Goal: Task Accomplishment & Management: Use online tool/utility

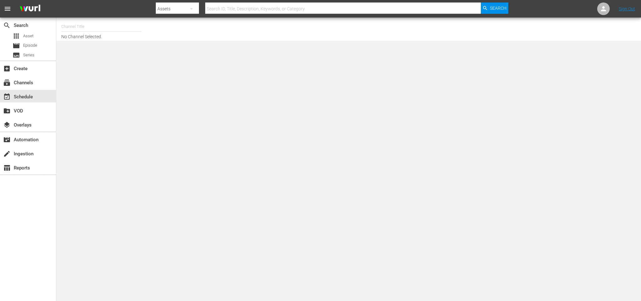
click at [90, 28] on input "text" at bounding box center [101, 26] width 80 height 15
click at [110, 40] on div "CYS, Cine y series (1560 - atresmedia_ceries_1)" at bounding box center [147, 44] width 162 height 15
type input "CYS, Cine y series (1560 - atresmedia_ceries_1)"
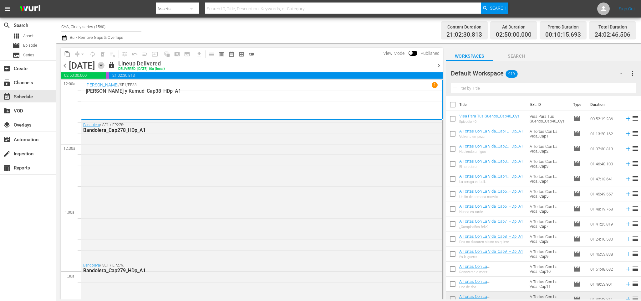
click at [104, 63] on icon "button" at bounding box center [101, 65] width 7 height 7
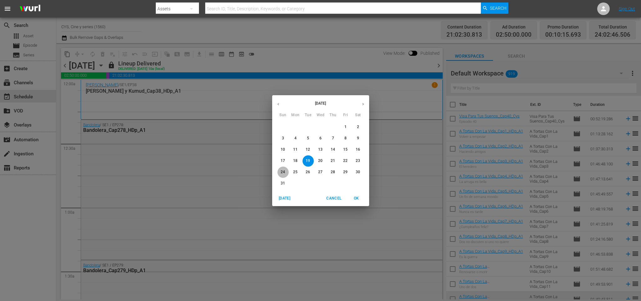
click at [284, 170] on p "24" at bounding box center [283, 171] width 4 height 5
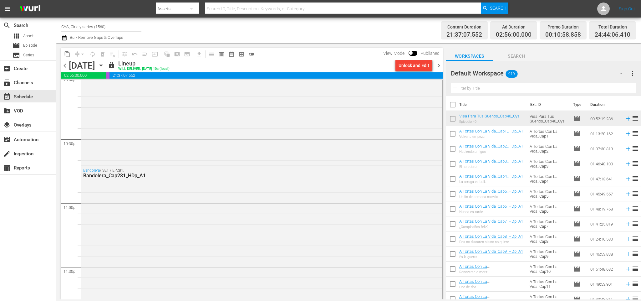
scroll to position [2958, 0]
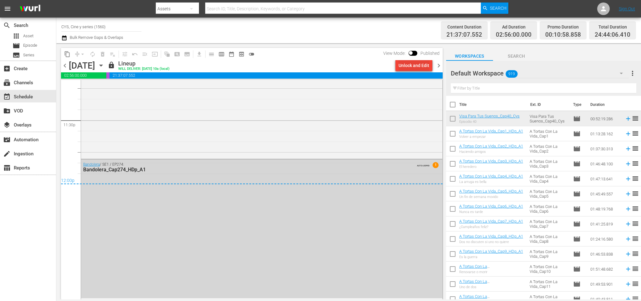
click at [410, 65] on div "Unlock and Edit" at bounding box center [413, 65] width 31 height 11
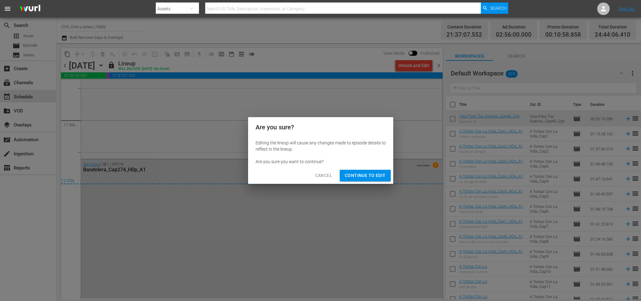
click at [378, 172] on span "Continue to Edit" at bounding box center [365, 175] width 41 height 8
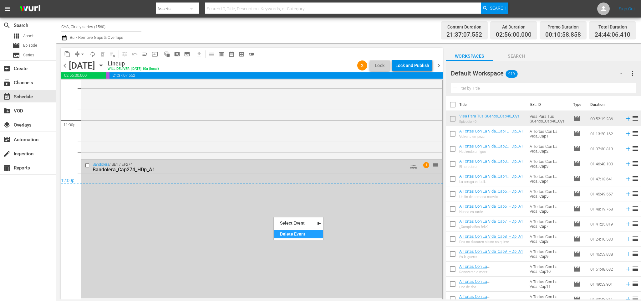
click at [290, 235] on div "Delete Event" at bounding box center [298, 234] width 49 height 8
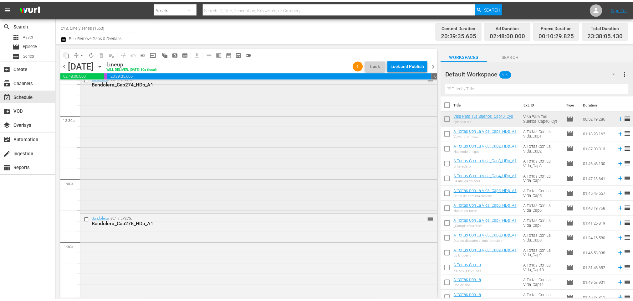
scroll to position [0, 0]
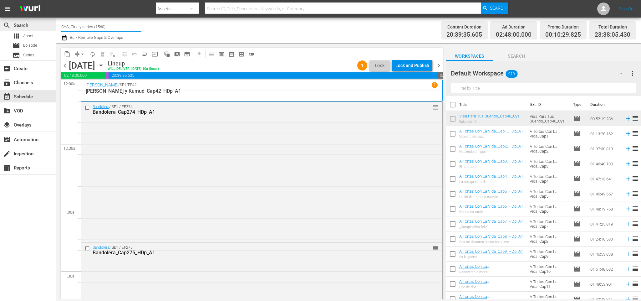
drag, startPoint x: 125, startPoint y: 27, endPoint x: 34, endPoint y: 28, distance: 90.7
click at [56, 0] on div "search Search apps Asset movie Episode subtitles Series add_box Create subscrip…" at bounding box center [348, 0] width 584 height 0
click at [23, 35] on div "apps Asset" at bounding box center [23, 36] width 21 height 9
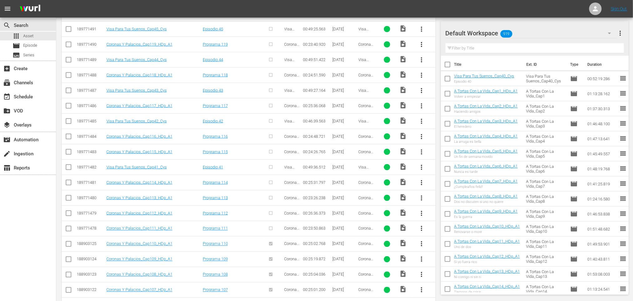
scroll to position [463, 0]
click at [534, 31] on div "Default Workspace 919" at bounding box center [530, 33] width 171 height 18
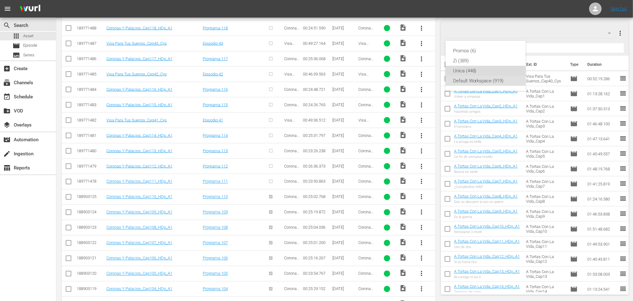
click at [478, 69] on div "Unica (448)" at bounding box center [485, 71] width 65 height 10
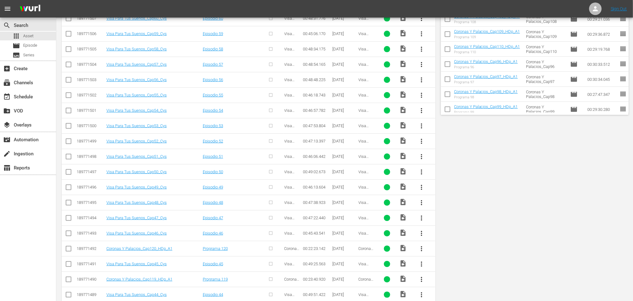
scroll to position [0, 0]
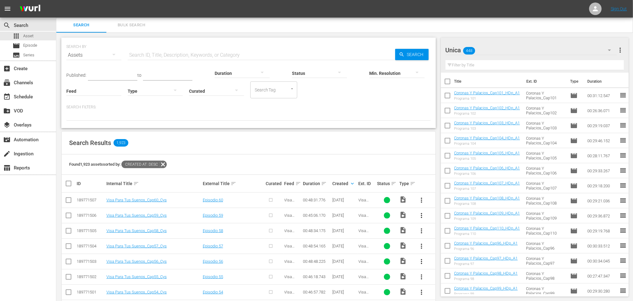
click at [161, 55] on input "text" at bounding box center [261, 55] width 267 height 15
type input "coronas"
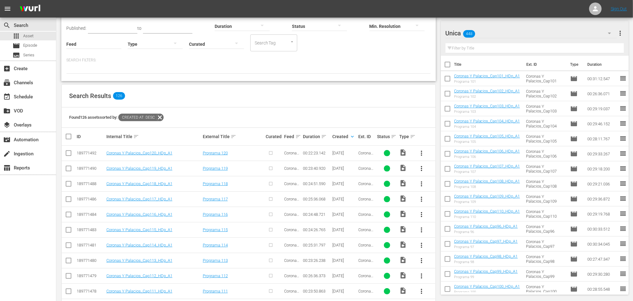
scroll to position [94, 0]
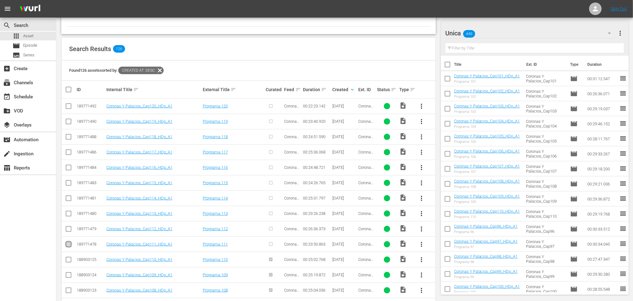
click at [69, 246] on input "checkbox" at bounding box center [69, 245] width 8 height 8
checkbox input "true"
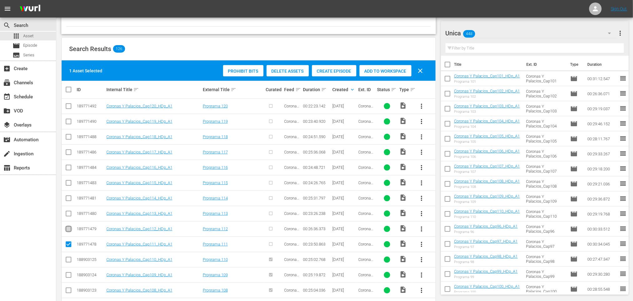
click at [68, 231] on input "checkbox" at bounding box center [69, 230] width 8 height 8
checkbox input "true"
click at [69, 215] on input "checkbox" at bounding box center [69, 215] width 8 height 8
checkbox input "true"
drag, startPoint x: 69, startPoint y: 201, endPoint x: 69, endPoint y: 197, distance: 3.4
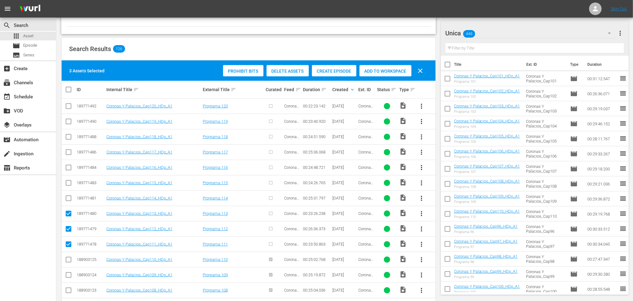
click at [69, 200] on input "checkbox" at bounding box center [69, 199] width 8 height 8
checkbox input "true"
click at [69, 182] on input "checkbox" at bounding box center [69, 184] width 8 height 8
checkbox input "true"
click at [68, 168] on input "checkbox" at bounding box center [69, 169] width 8 height 8
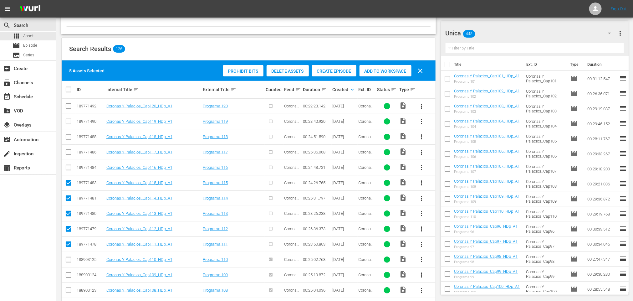
checkbox input "true"
click at [68, 154] on input "checkbox" at bounding box center [69, 153] width 8 height 8
checkbox input "true"
click at [68, 138] on input "checkbox" at bounding box center [69, 138] width 8 height 8
checkbox input "true"
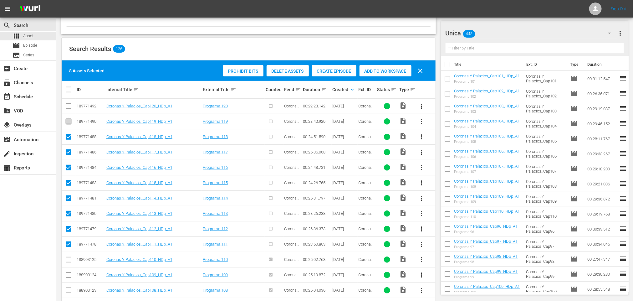
drag, startPoint x: 68, startPoint y: 123, endPoint x: 68, endPoint y: 117, distance: 5.9
click at [68, 123] on input "checkbox" at bounding box center [69, 123] width 8 height 8
checkbox input "true"
click at [68, 109] on input "checkbox" at bounding box center [69, 108] width 8 height 8
click at [346, 69] on span "Create Episode" at bounding box center [334, 70] width 44 height 5
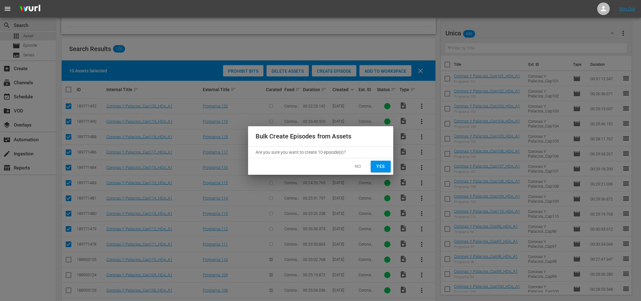
click at [377, 165] on span "Yes" at bounding box center [381, 166] width 10 height 8
checkbox input "false"
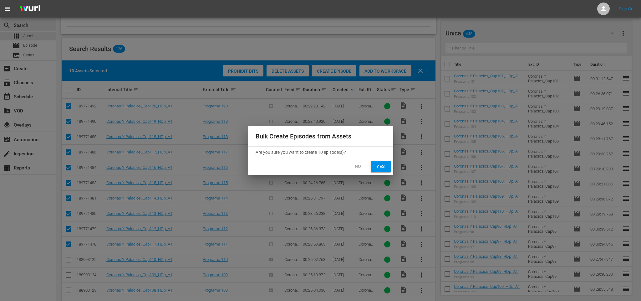
checkbox input "false"
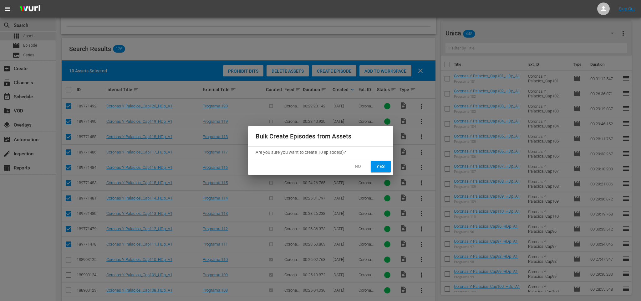
checkbox input "false"
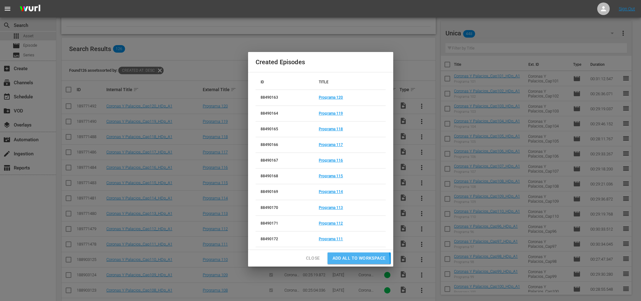
click at [345, 262] on span "Add all to Workspace" at bounding box center [358, 258] width 53 height 8
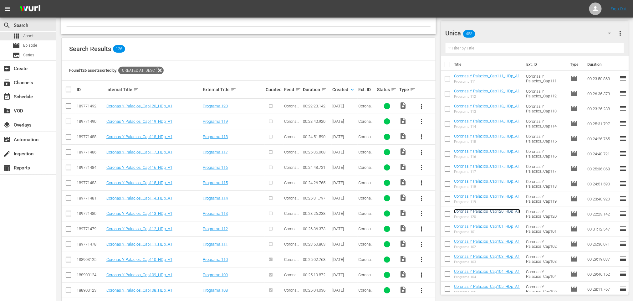
scroll to position [0, 0]
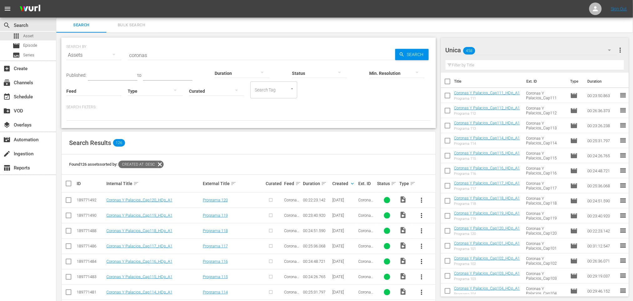
drag, startPoint x: 175, startPoint y: 52, endPoint x: 59, endPoint y: 52, distance: 115.7
click at [59, 52] on div "SEARCH BY Search By Assets Search ID, Title, Description, Keywords, or Category…" at bounding box center [248, 279] width 384 height 493
type input "visa"
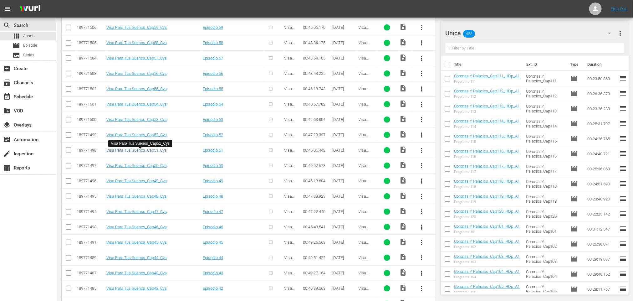
scroll to position [228, 0]
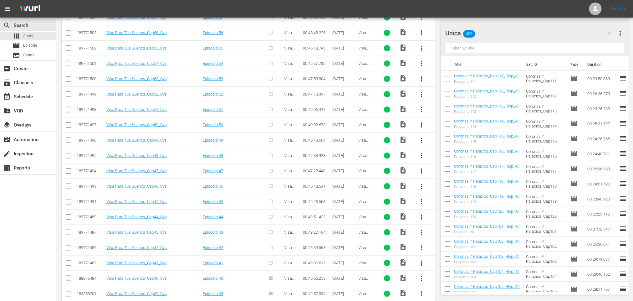
click at [519, 36] on div "Unica 458" at bounding box center [530, 33] width 171 height 18
click at [475, 79] on div "Default Workspace (919)" at bounding box center [485, 81] width 65 height 10
click at [70, 220] on input "checkbox" at bounding box center [69, 217] width 8 height 8
checkbox input "true"
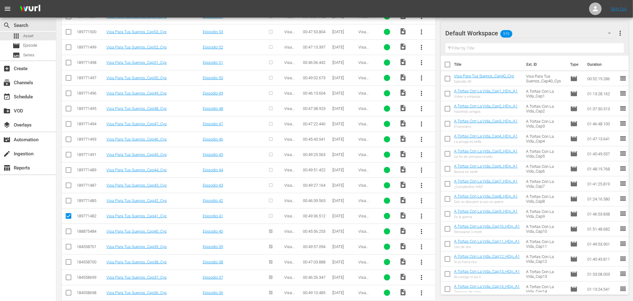
click at [71, 203] on input "checkbox" at bounding box center [69, 202] width 8 height 8
checkbox input "true"
drag, startPoint x: 68, startPoint y: 217, endPoint x: 68, endPoint y: 210, distance: 6.6
click at [68, 216] on input "checkbox" at bounding box center [69, 217] width 8 height 8
checkbox input "false"
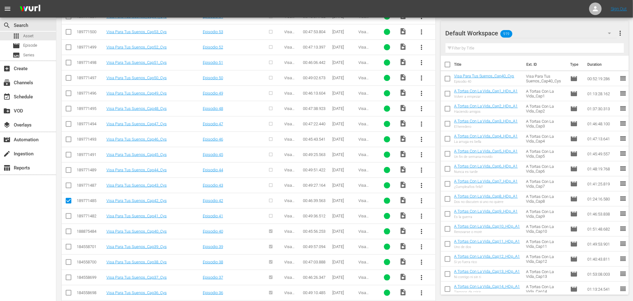
click at [69, 204] on input "checkbox" at bounding box center [69, 202] width 8 height 8
checkbox input "false"
drag, startPoint x: 68, startPoint y: 110, endPoint x: 70, endPoint y: 106, distance: 3.7
click at [69, 108] on span at bounding box center [69, 110] width 8 height 8
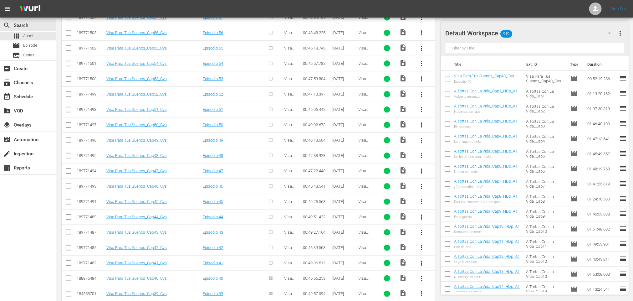
click at [68, 111] on input "checkbox" at bounding box center [69, 111] width 8 height 8
checkbox input "true"
drag, startPoint x: 69, startPoint y: 95, endPoint x: 69, endPoint y: 89, distance: 5.7
click at [69, 95] on input "checkbox" at bounding box center [69, 96] width 8 height 8
checkbox input "true"
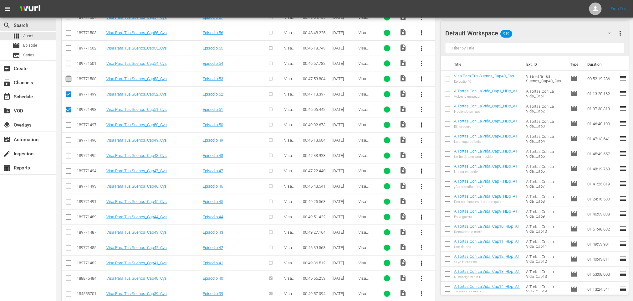
drag, startPoint x: 68, startPoint y: 82, endPoint x: 68, endPoint y: 73, distance: 8.1
click at [68, 80] on input "checkbox" at bounding box center [69, 80] width 8 height 8
checkbox input "true"
click at [68, 66] on input "checkbox" at bounding box center [69, 65] width 8 height 8
checkbox input "true"
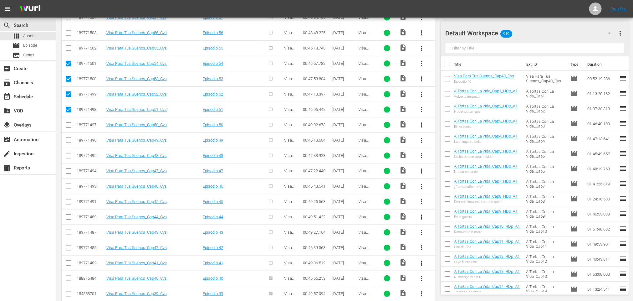
drag, startPoint x: 69, startPoint y: 49, endPoint x: 69, endPoint y: 44, distance: 4.7
click at [69, 49] on input "checkbox" at bounding box center [69, 50] width 8 height 8
checkbox input "true"
click at [69, 35] on input "checkbox" at bounding box center [69, 34] width 8 height 8
checkbox input "true"
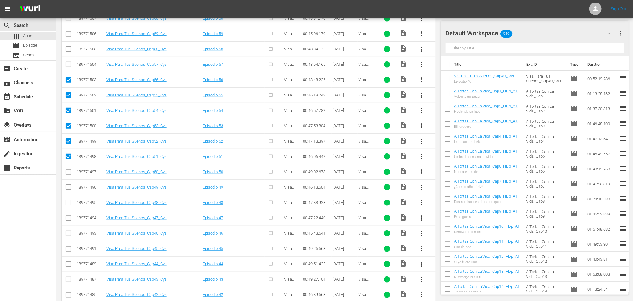
scroll to position [134, 0]
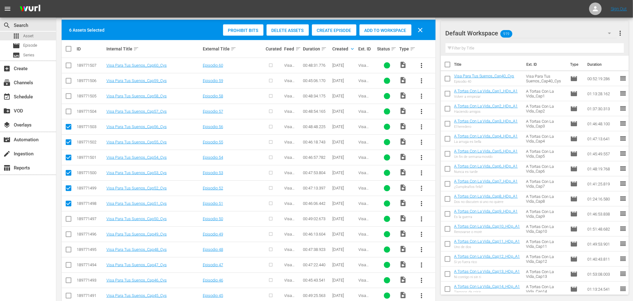
click at [67, 113] on input "checkbox" at bounding box center [69, 113] width 8 height 8
checkbox input "true"
click at [69, 95] on input "checkbox" at bounding box center [69, 98] width 8 height 8
checkbox input "true"
click at [69, 78] on input "checkbox" at bounding box center [69, 82] width 8 height 8
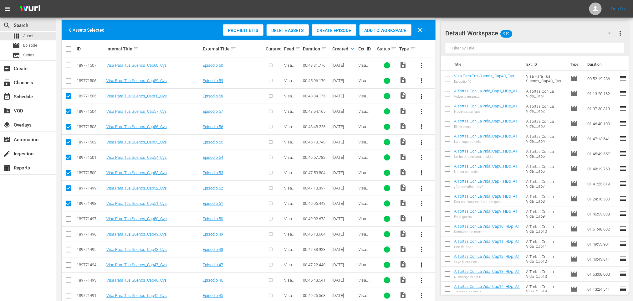
checkbox input "true"
drag, startPoint x: 70, startPoint y: 64, endPoint x: 93, endPoint y: 67, distance: 23.6
click at [70, 63] on input "checkbox" at bounding box center [69, 67] width 8 height 8
click at [334, 32] on span "Create Episode" at bounding box center [334, 30] width 44 height 5
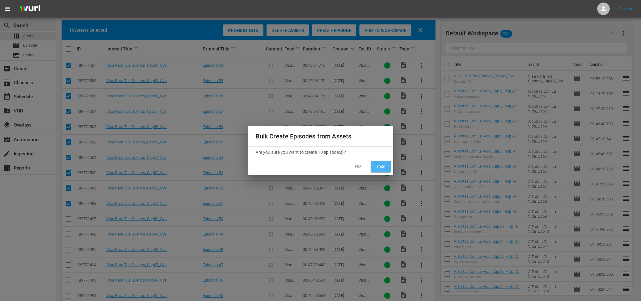
click at [379, 165] on span "Yes" at bounding box center [381, 166] width 10 height 8
checkbox input "false"
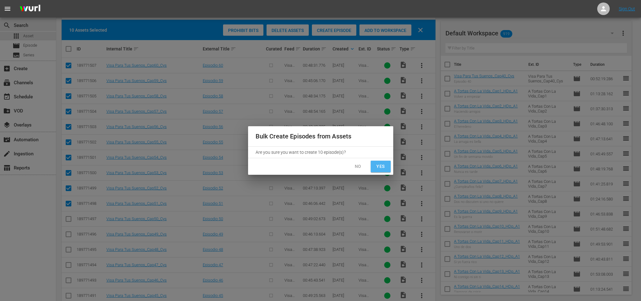
checkbox input "false"
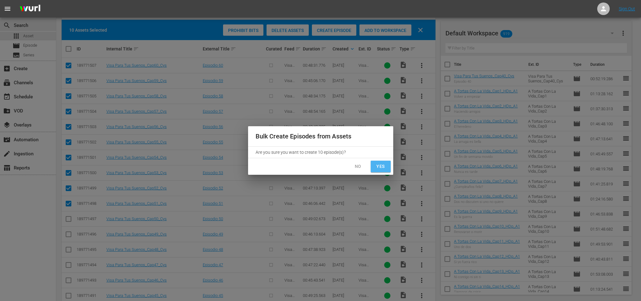
checkbox input "false"
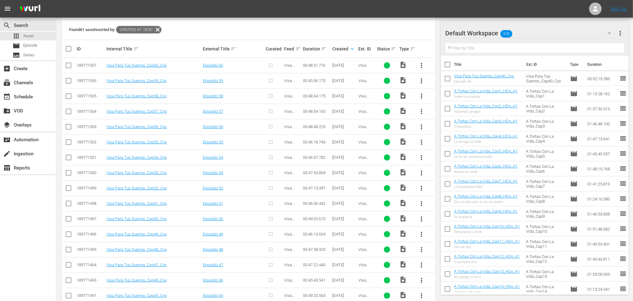
scroll to position [41, 0]
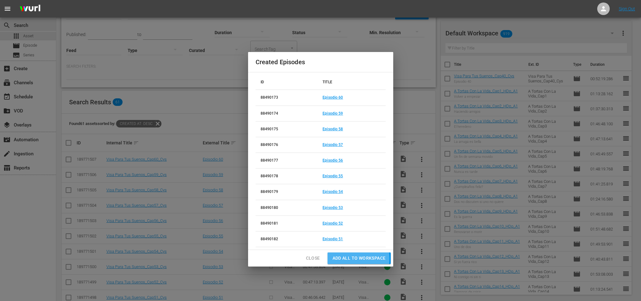
click at [346, 259] on span "Add all to Workspace" at bounding box center [358, 258] width 53 height 8
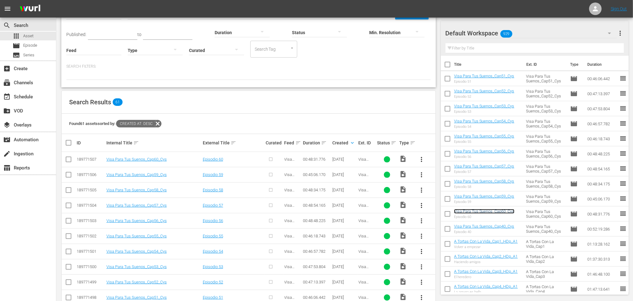
scroll to position [228, 0]
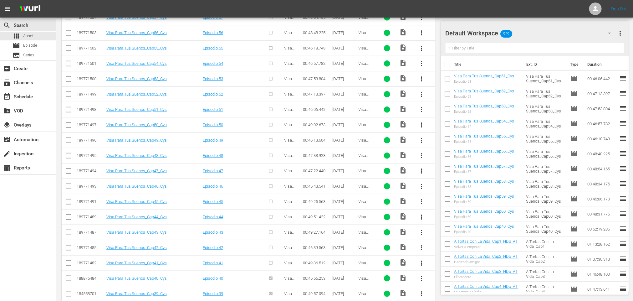
click at [70, 266] on input "checkbox" at bounding box center [69, 264] width 8 height 8
checkbox input "true"
click at [70, 252] on input "checkbox" at bounding box center [69, 249] width 8 height 8
checkbox input "true"
click at [69, 233] on input "checkbox" at bounding box center [69, 234] width 8 height 8
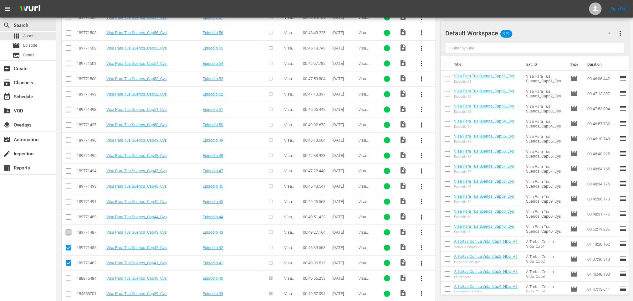
checkbox input "true"
click at [69, 216] on icon at bounding box center [69, 217] width 8 height 8
click at [70, 218] on input "checkbox" at bounding box center [69, 218] width 8 height 8
checkbox input "true"
click at [70, 206] on input "checkbox" at bounding box center [69, 203] width 8 height 8
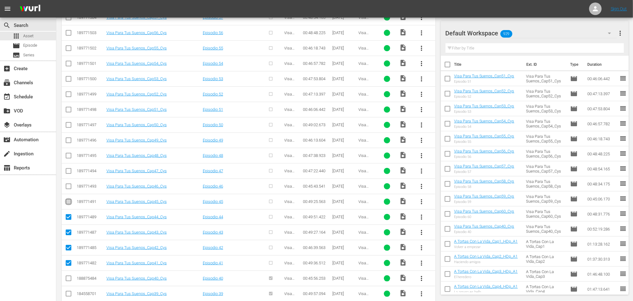
checkbox input "true"
click at [67, 188] on input "checkbox" at bounding box center [69, 188] width 8 height 8
checkbox input "true"
click at [67, 174] on input "checkbox" at bounding box center [69, 172] width 8 height 8
checkbox input "true"
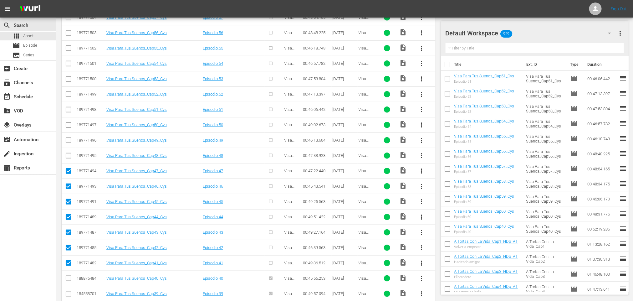
click at [69, 154] on span at bounding box center [69, 156] width 8 height 8
click at [70, 155] on input "checkbox" at bounding box center [69, 157] width 8 height 8
checkbox input "true"
click at [70, 142] on input "checkbox" at bounding box center [69, 142] width 8 height 8
checkbox input "true"
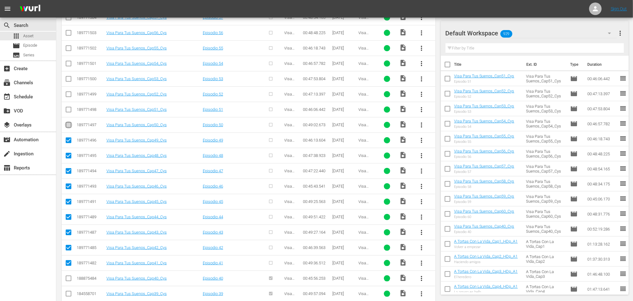
click at [67, 127] on input "checkbox" at bounding box center [69, 126] width 8 height 8
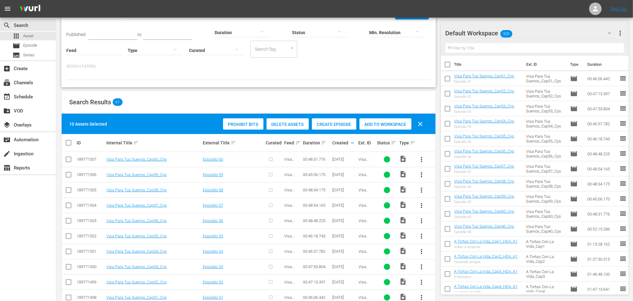
click at [335, 127] on span "Create Episode" at bounding box center [334, 124] width 44 height 5
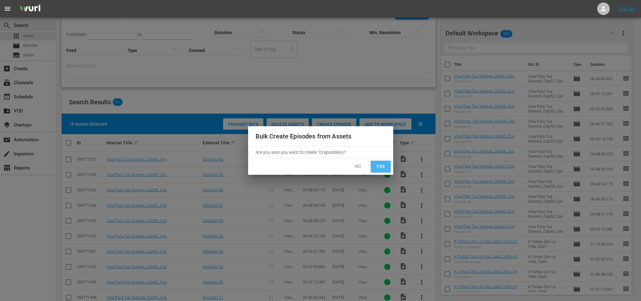
click at [380, 167] on span "Yes" at bounding box center [381, 166] width 10 height 8
checkbox input "false"
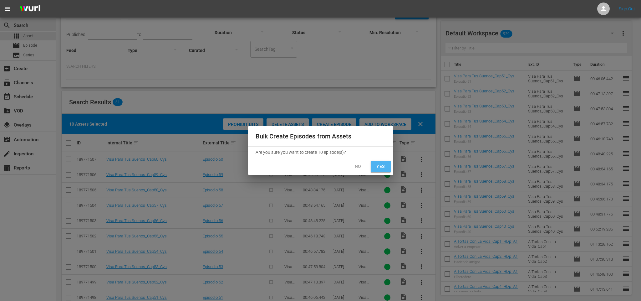
checkbox input "false"
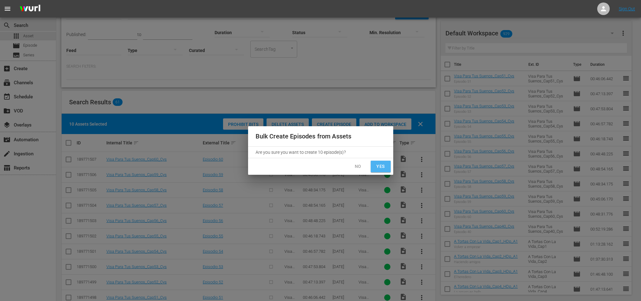
checkbox input "false"
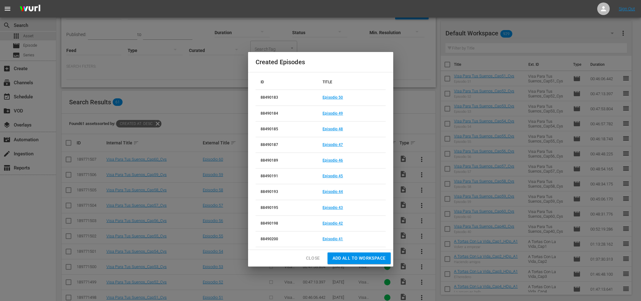
click at [356, 258] on span "Add all to Workspace" at bounding box center [358, 258] width 53 height 8
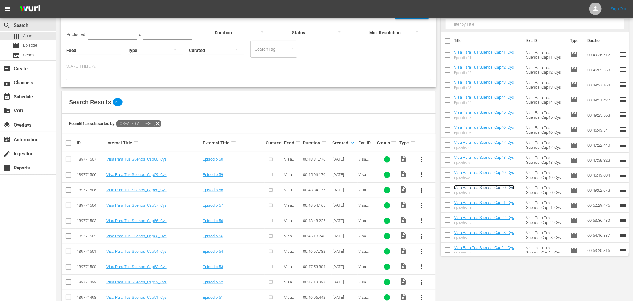
scroll to position [0, 0]
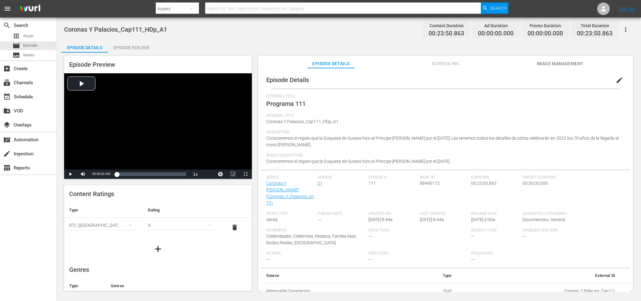
click at [142, 47] on div "Episode Builder" at bounding box center [131, 47] width 47 height 15
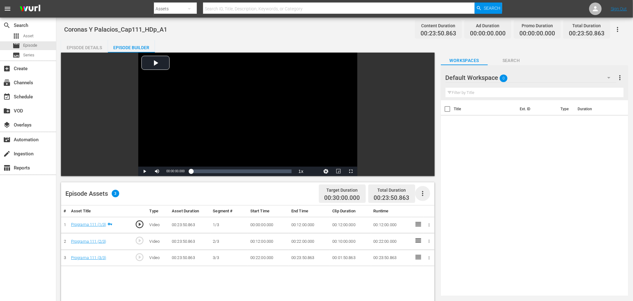
click at [423, 191] on icon "button" at bounding box center [423, 194] width 8 height 8
click at [429, 195] on div "Fill with Ads" at bounding box center [441, 195] width 43 height 15
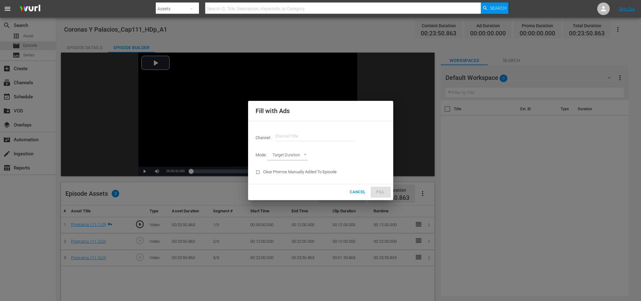
click at [323, 129] on input "text" at bounding box center [315, 136] width 80 height 15
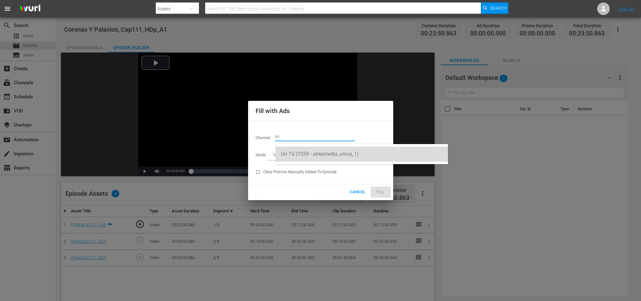
click at [285, 150] on div "Ún TV (1559 - atresmedia_unica_1)" at bounding box center [362, 153] width 162 height 15
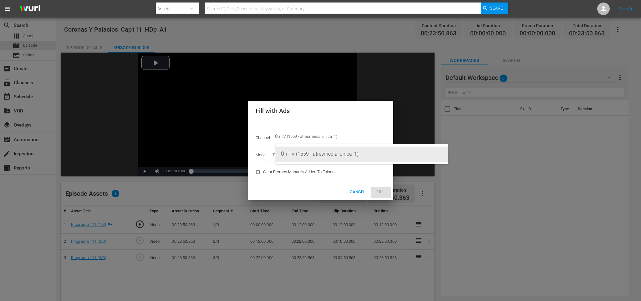
type input "Ún TV (1559)"
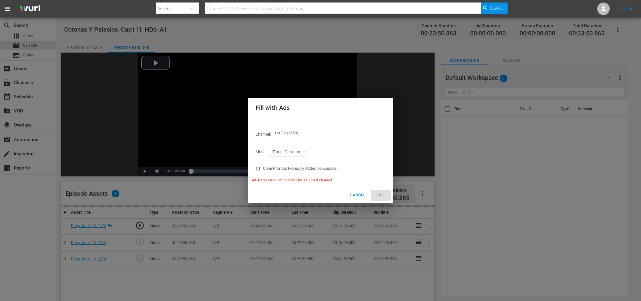
type input "AD_BREAK_DURATION"
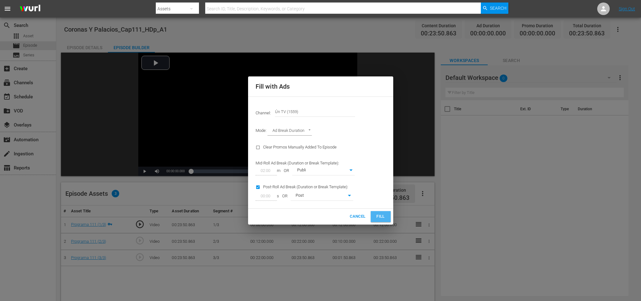
click at [387, 217] on button "Fill" at bounding box center [381, 216] width 20 height 11
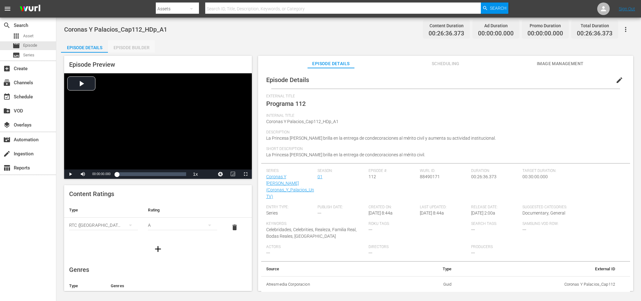
click at [119, 44] on div "Episode Builder" at bounding box center [131, 47] width 47 height 15
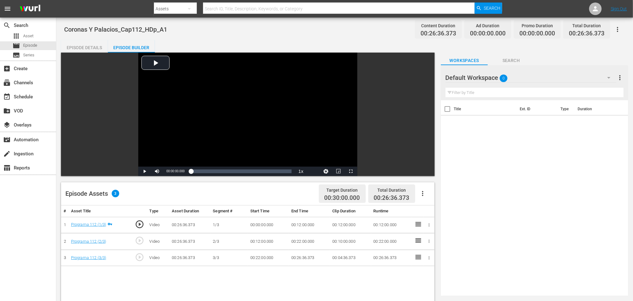
click at [423, 195] on icon "button" at bounding box center [423, 194] width 8 height 8
click at [430, 197] on div "Fill with Ads" at bounding box center [441, 195] width 43 height 15
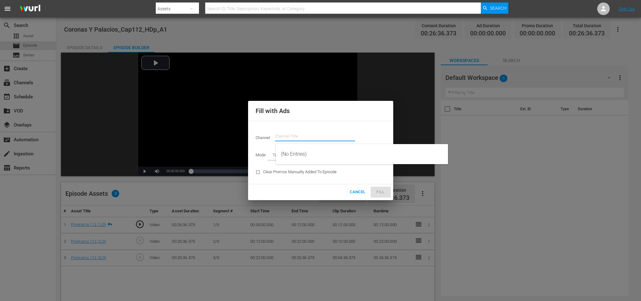
click at [306, 130] on input "text" at bounding box center [315, 136] width 80 height 15
click at [291, 150] on div "Ún TV (1559 - atresmedia_unica_1)" at bounding box center [362, 153] width 162 height 15
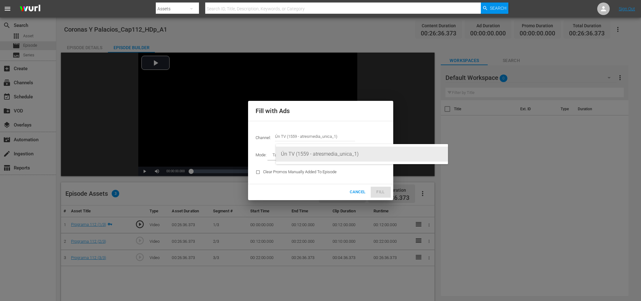
type input "Ún TV (1559)"
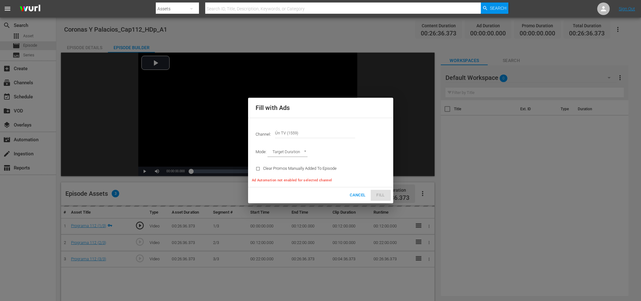
type input "AD_BREAK_DURATION"
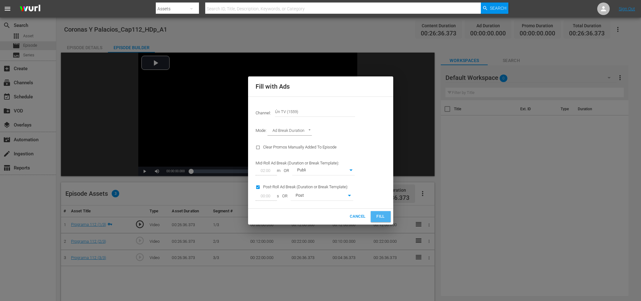
click at [382, 216] on span "Fill" at bounding box center [381, 216] width 10 height 7
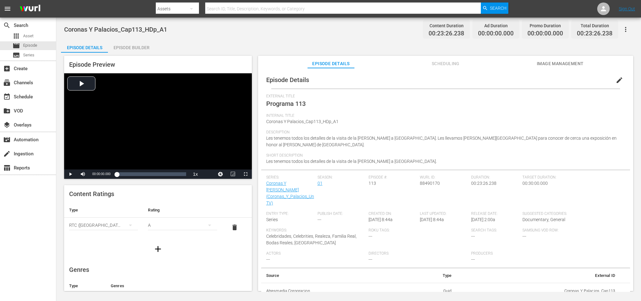
click at [141, 48] on div "Episode Builder" at bounding box center [131, 47] width 47 height 15
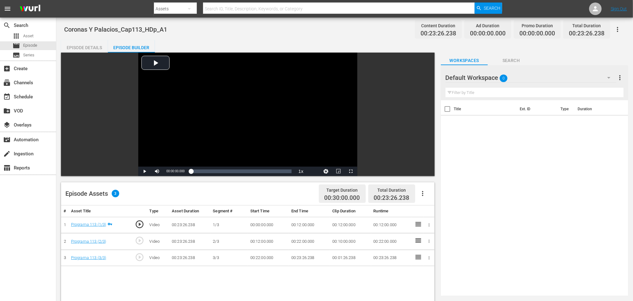
click at [419, 192] on icon "button" at bounding box center [423, 194] width 8 height 8
click at [422, 193] on div "Fill with Ads" at bounding box center [441, 195] width 43 height 15
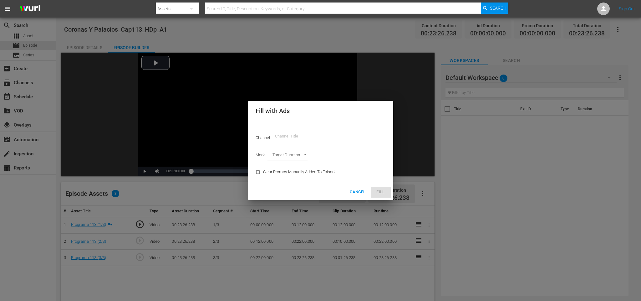
click at [315, 134] on input "text" at bounding box center [315, 136] width 80 height 15
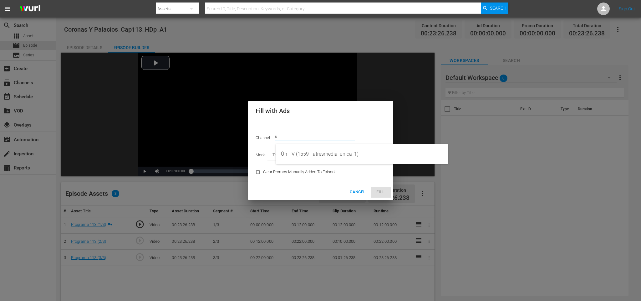
drag, startPoint x: 294, startPoint y: 132, endPoint x: 258, endPoint y: 127, distance: 36.4
click at [258, 127] on div "Channel: Channel Title ú" at bounding box center [321, 136] width 138 height 23
click at [324, 149] on div "Ún TV (1559 - atresmedia_unica_1)" at bounding box center [362, 153] width 162 height 15
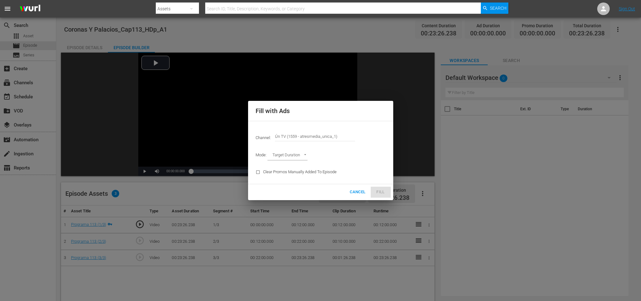
type input "Ún TV (1559)"
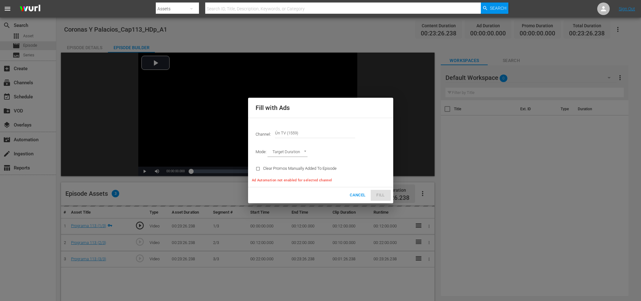
type input "AD_BREAK_DURATION"
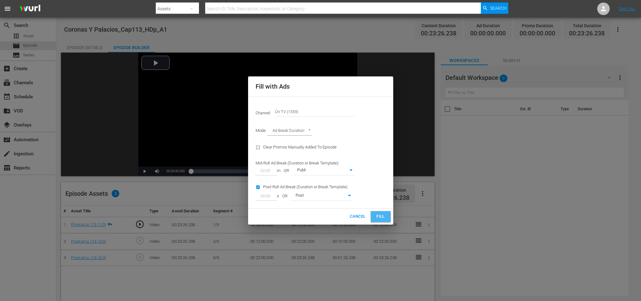
click at [385, 218] on span "Fill" at bounding box center [381, 216] width 10 height 7
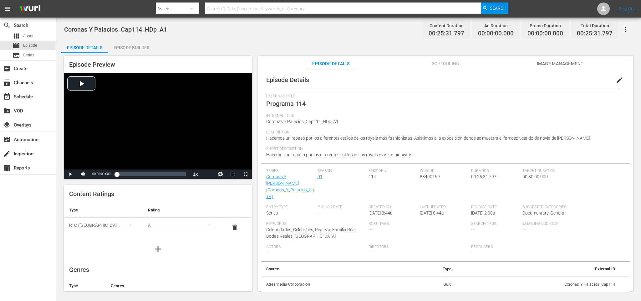
click at [129, 45] on div "Episode Builder" at bounding box center [131, 47] width 47 height 15
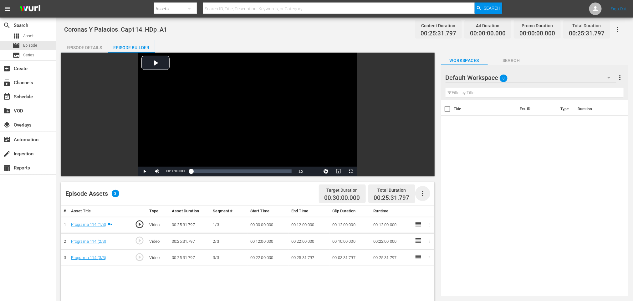
click at [423, 194] on icon "button" at bounding box center [423, 194] width 8 height 8
click at [428, 195] on div "Fill with Ads" at bounding box center [441, 195] width 43 height 15
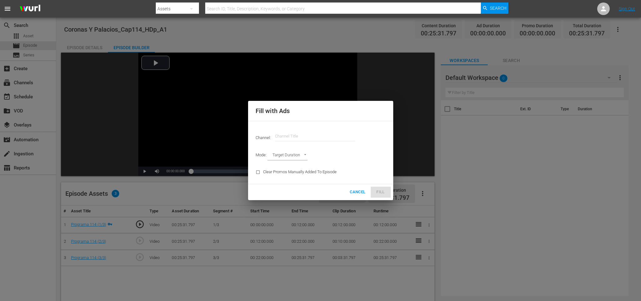
click at [322, 131] on input "text" at bounding box center [315, 136] width 80 height 15
paste input "ú"
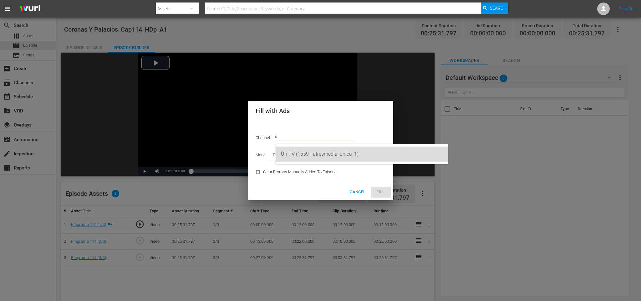
click at [313, 149] on div "Ún TV (1559 - atresmedia_unica_1)" at bounding box center [362, 153] width 162 height 15
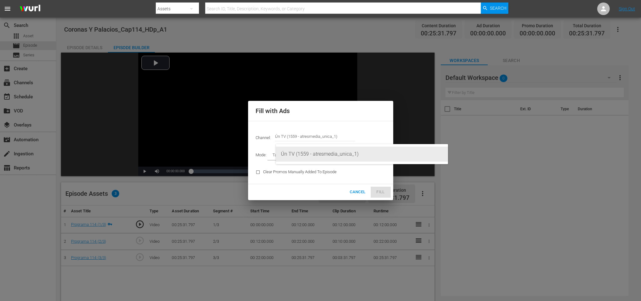
type input "Ún TV (1559)"
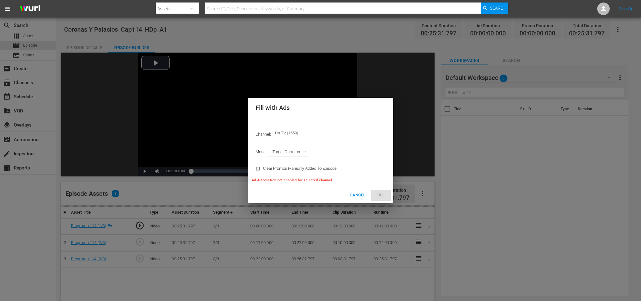
type input "AD_BREAK_DURATION"
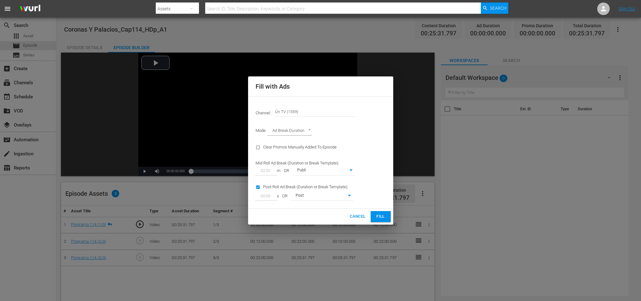
click at [386, 215] on button "Fill" at bounding box center [381, 216] width 20 height 11
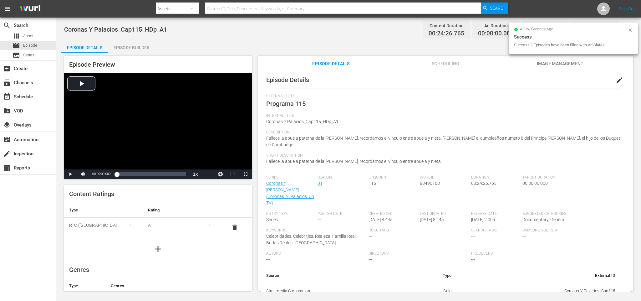
click at [138, 42] on div "Episode Builder" at bounding box center [131, 47] width 47 height 15
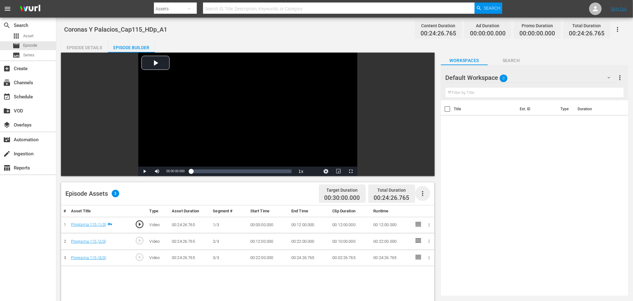
click at [419, 194] on icon "button" at bounding box center [423, 194] width 8 height 8
click at [435, 197] on div "Fill with Ads" at bounding box center [441, 195] width 43 height 15
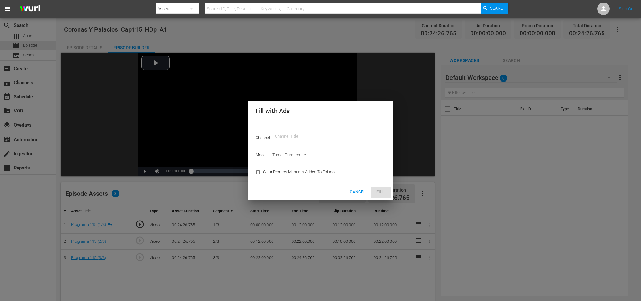
click at [288, 134] on input "text" at bounding box center [315, 136] width 80 height 15
paste input "ú"
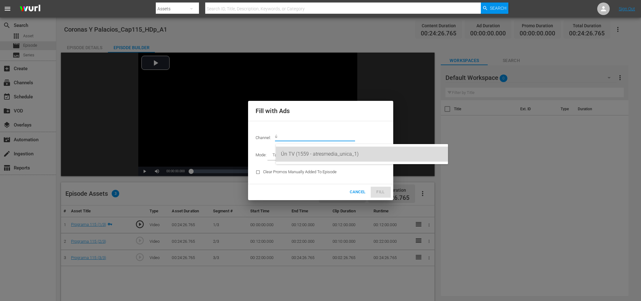
click at [316, 153] on div "Ún TV (1559 - atresmedia_unica_1)" at bounding box center [362, 153] width 162 height 15
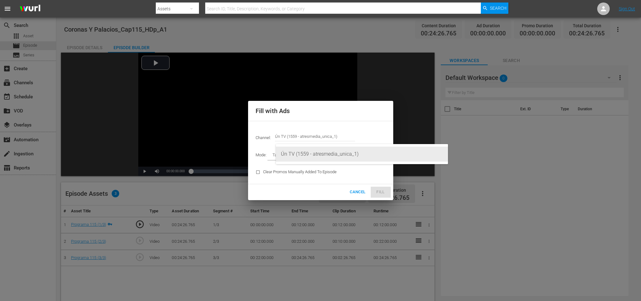
type input "Ún TV (1559)"
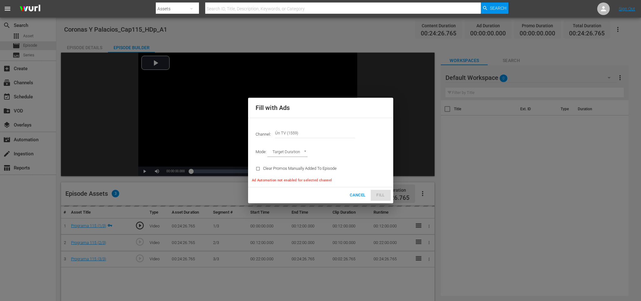
type input "AD_BREAK_DURATION"
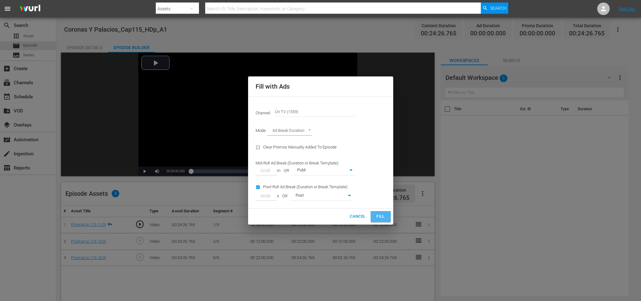
click at [386, 214] on button "Fill" at bounding box center [381, 216] width 20 height 11
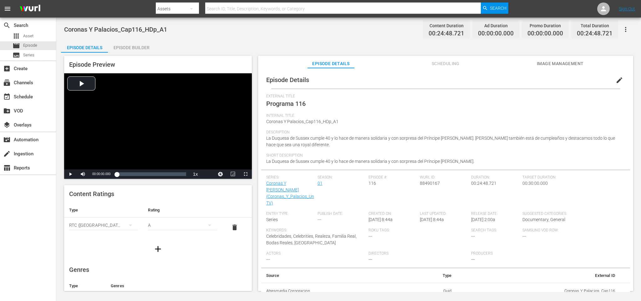
click at [139, 46] on div "Episode Builder" at bounding box center [131, 47] width 47 height 15
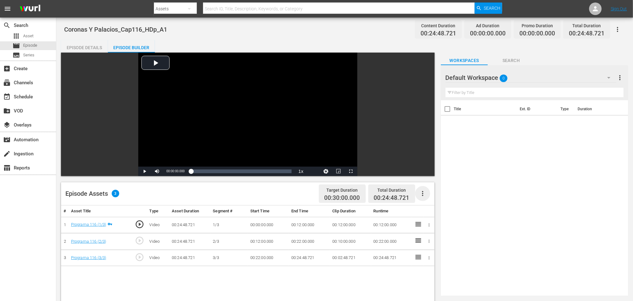
click at [421, 195] on icon "button" at bounding box center [423, 194] width 8 height 8
click at [437, 193] on div "Fill with Ads" at bounding box center [441, 195] width 43 height 15
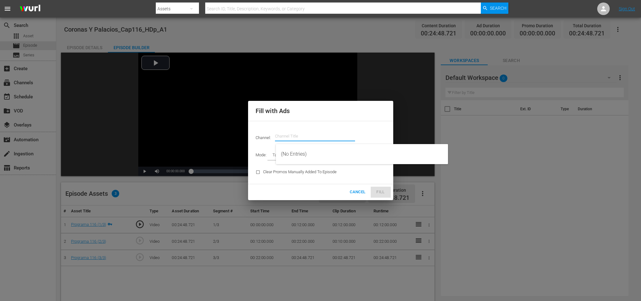
click at [326, 139] on input "text" at bounding box center [315, 136] width 80 height 15
paste input "ú"
click at [324, 153] on div "Ún TV (1559 - atresmedia_unica_1)" at bounding box center [362, 153] width 162 height 15
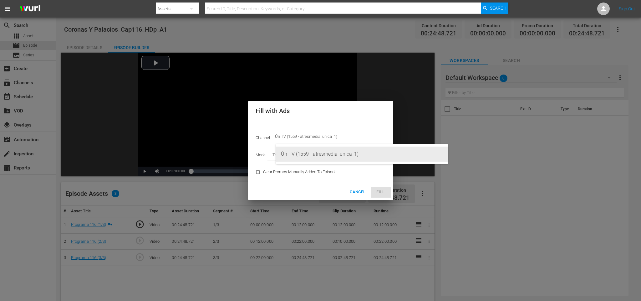
type input "Ún TV (1559)"
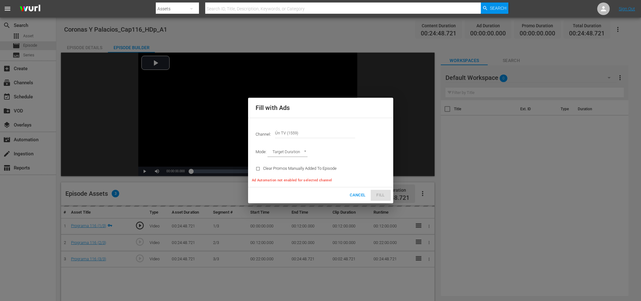
type input "AD_BREAK_DURATION"
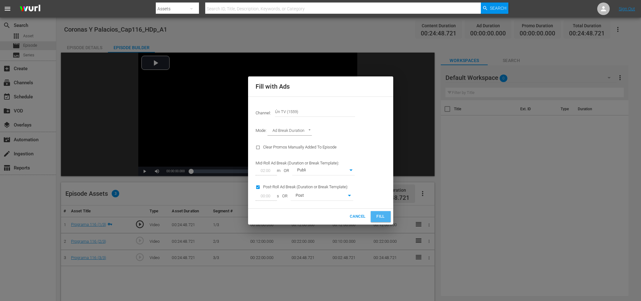
click at [385, 216] on span "Fill" at bounding box center [381, 216] width 10 height 7
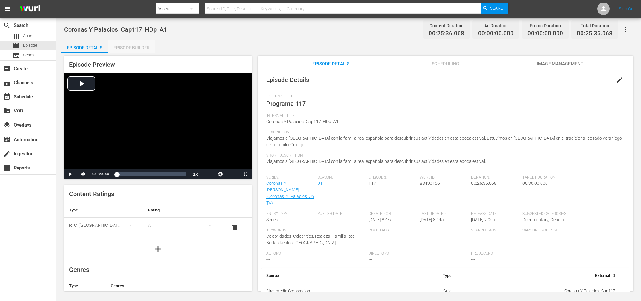
click at [128, 45] on div "Episode Builder" at bounding box center [131, 47] width 47 height 15
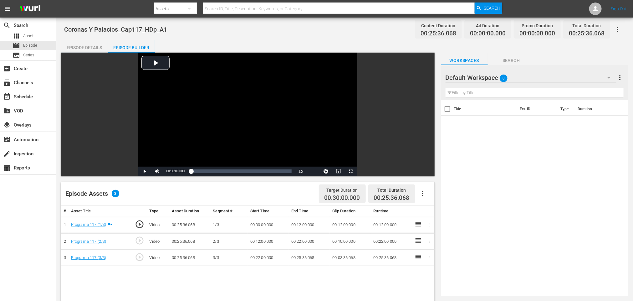
click at [424, 192] on icon "button" at bounding box center [423, 194] width 8 height 8
click at [437, 194] on div "Fill with Ads" at bounding box center [441, 195] width 43 height 15
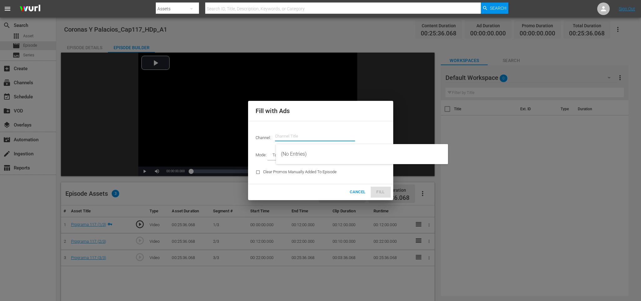
click at [287, 131] on input "text" at bounding box center [315, 136] width 80 height 15
paste input "ú"
click at [336, 154] on div "Ún TV (1559 - atresmedia_unica_1)" at bounding box center [362, 153] width 162 height 15
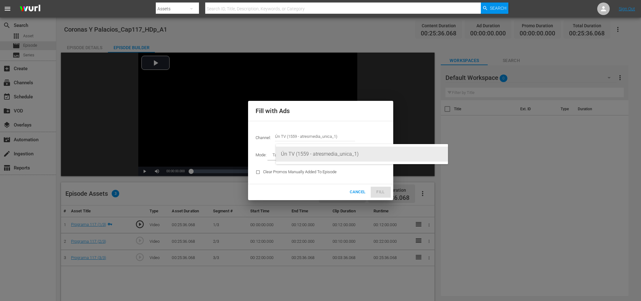
type input "Ún TV (1559)"
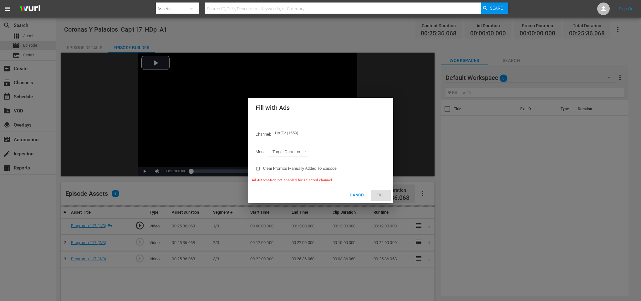
type input "AD_BREAK_DURATION"
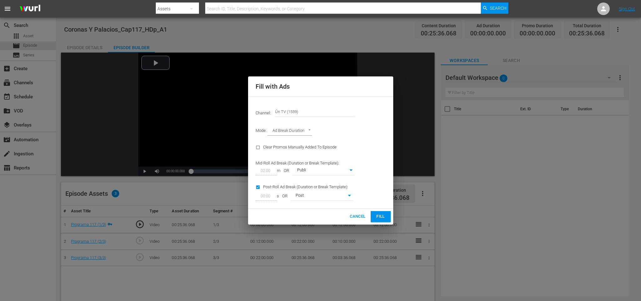
click at [380, 218] on span "Fill" at bounding box center [381, 216] width 10 height 7
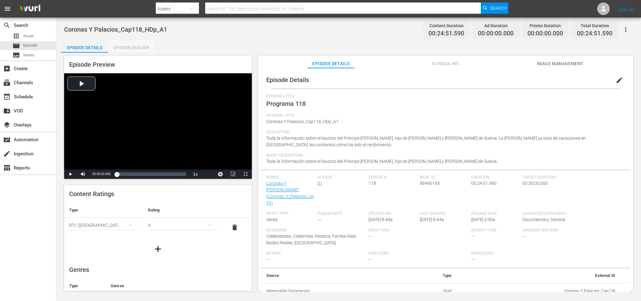
click at [128, 47] on div "Episode Builder" at bounding box center [131, 47] width 47 height 15
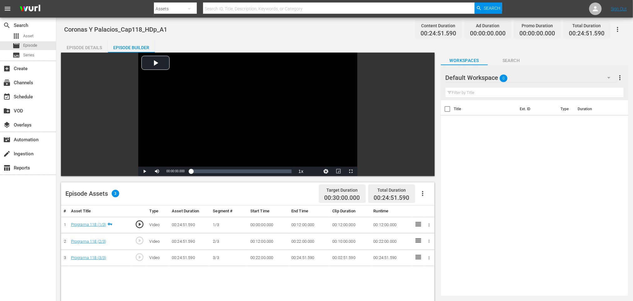
click at [422, 193] on icon "button" at bounding box center [422, 193] width 1 height 5
click at [433, 195] on div "Fill with Ads" at bounding box center [441, 195] width 43 height 15
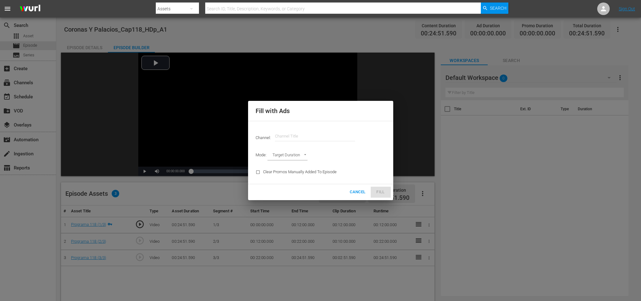
click at [313, 137] on input "text" at bounding box center [315, 136] width 80 height 15
paste input "ú"
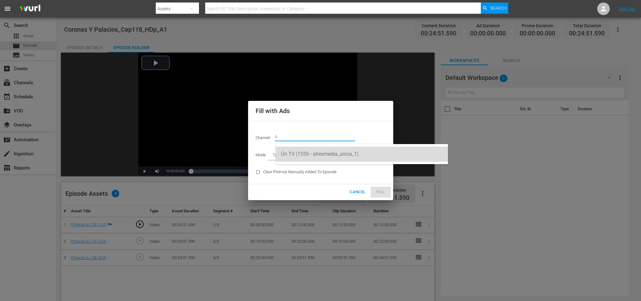
click at [322, 151] on div "Ún TV (1559 - atresmedia_unica_1)" at bounding box center [362, 153] width 162 height 15
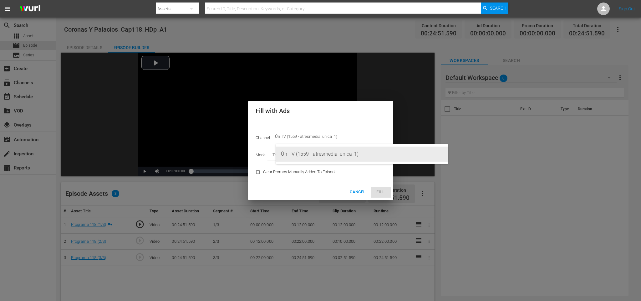
type input "Ún TV (1559)"
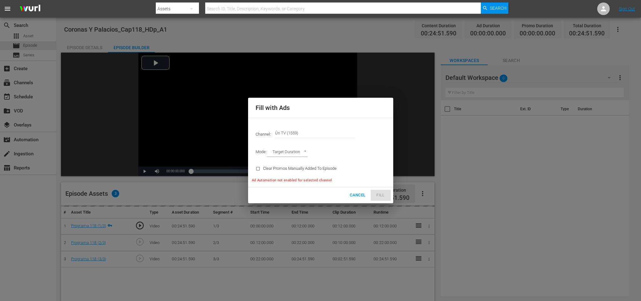
type input "AD_BREAK_DURATION"
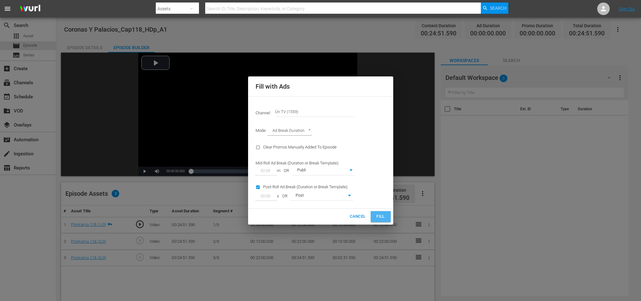
click at [385, 217] on span "Fill" at bounding box center [381, 216] width 10 height 7
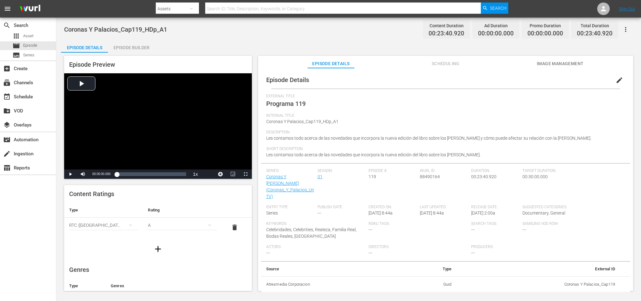
click at [135, 48] on div "Episode Builder" at bounding box center [131, 47] width 47 height 15
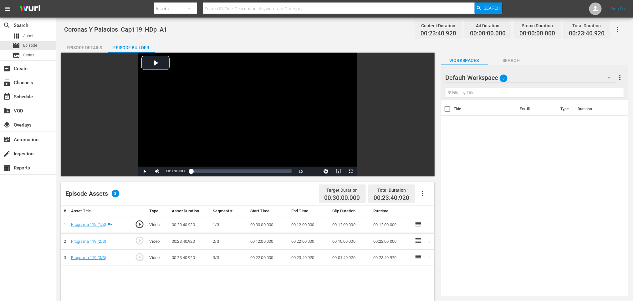
click at [421, 193] on icon "button" at bounding box center [423, 194] width 8 height 8
drag, startPoint x: 428, startPoint y: 196, endPoint x: 419, endPoint y: 194, distance: 9.7
click at [428, 195] on div "Fill with Ads" at bounding box center [441, 195] width 43 height 15
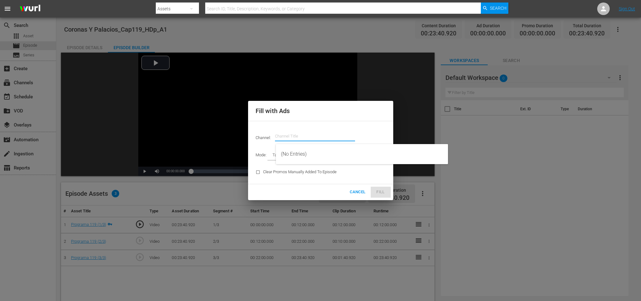
click at [302, 135] on input "text" at bounding box center [315, 136] width 80 height 15
paste input "ú"
click at [302, 149] on div "Ún TV (1559 - atresmedia_unica_1)" at bounding box center [362, 153] width 162 height 15
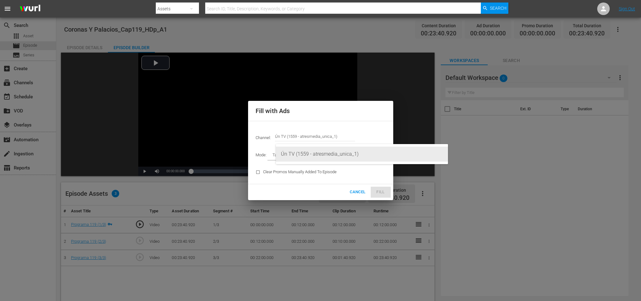
type input "Ún TV (1559)"
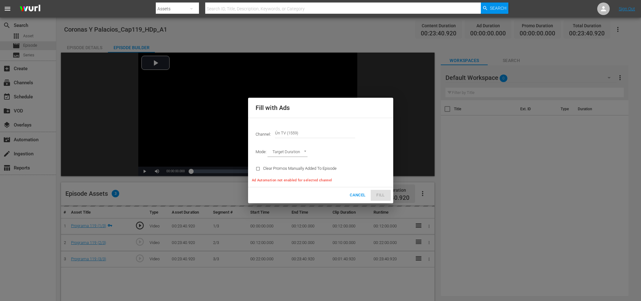
type input "AD_BREAK_DURATION"
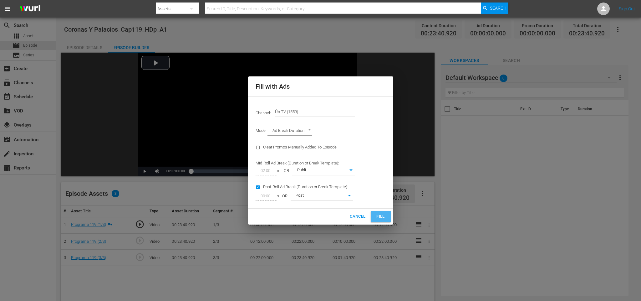
click at [382, 213] on span "Fill" at bounding box center [381, 216] width 10 height 7
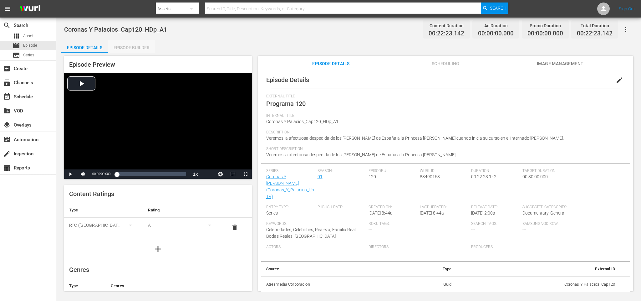
click at [123, 51] on div "Episode Builder" at bounding box center [131, 47] width 47 height 15
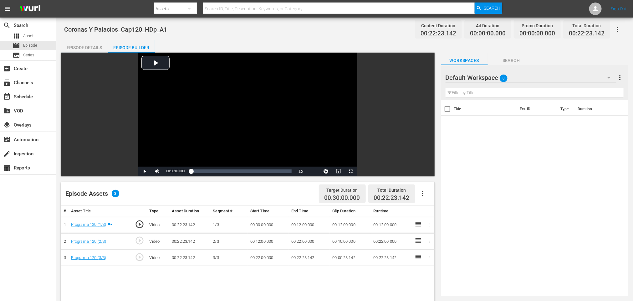
drag, startPoint x: 420, startPoint y: 195, endPoint x: 427, endPoint y: 196, distance: 6.7
click at [421, 195] on icon "button" at bounding box center [423, 194] width 8 height 8
click at [432, 195] on div "Fill with Ads" at bounding box center [441, 195] width 43 height 15
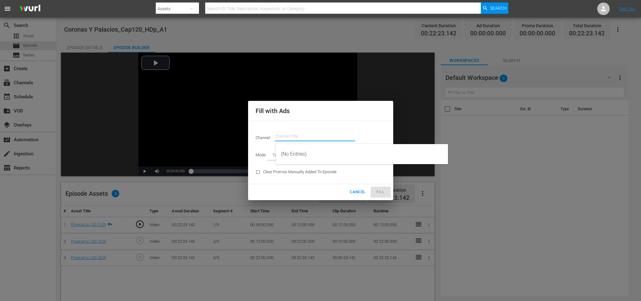
click at [314, 135] on input "text" at bounding box center [315, 136] width 80 height 15
paste input "ú"
drag, startPoint x: 326, startPoint y: 153, endPoint x: 369, endPoint y: 167, distance: 44.6
click at [327, 153] on div "Ún TV (1559 - atresmedia_unica_1)" at bounding box center [362, 153] width 162 height 15
type input "Ún TV (1559)"
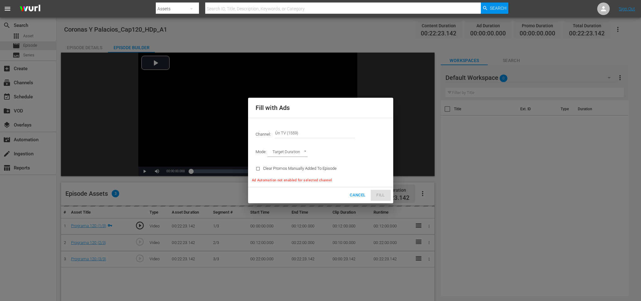
type input "AD_BREAK_DURATION"
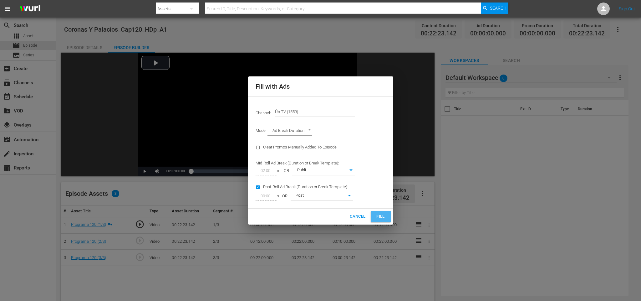
click at [384, 219] on span "Fill" at bounding box center [381, 216] width 10 height 7
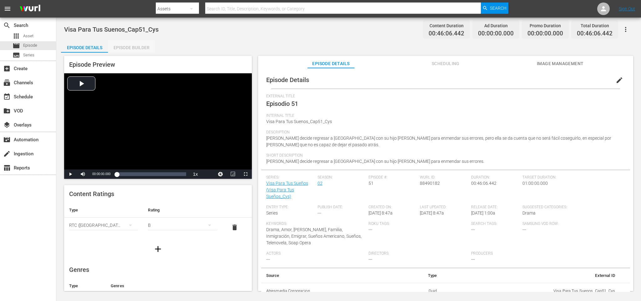
click at [134, 51] on div "Episode Builder" at bounding box center [131, 47] width 47 height 15
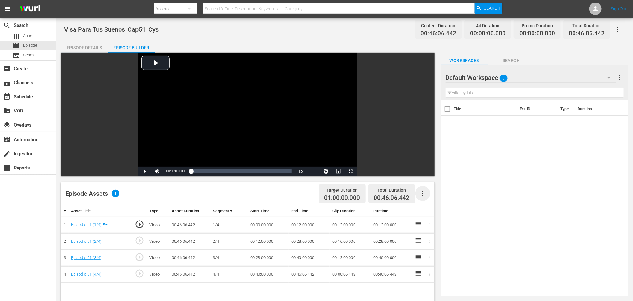
click at [422, 195] on icon "button" at bounding box center [423, 194] width 8 height 8
drag, startPoint x: 427, startPoint y: 194, endPoint x: 420, endPoint y: 190, distance: 8.4
click at [427, 194] on div "Fill with Ads" at bounding box center [441, 195] width 43 height 15
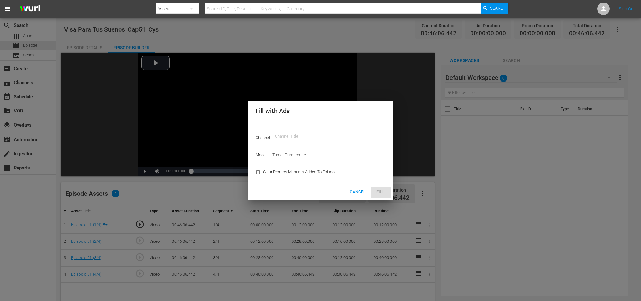
click at [289, 138] on input "text" at bounding box center [315, 136] width 80 height 15
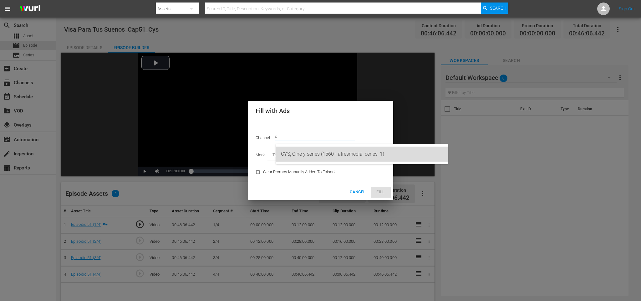
click at [306, 151] on div "CYS, Cine y series (1560 - atresmedia_ceries_1)" at bounding box center [362, 153] width 162 height 15
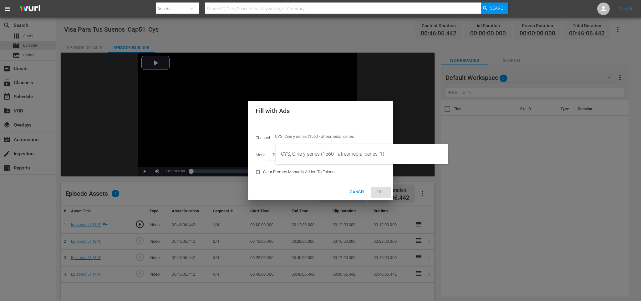
type input "CYS, Cine y series (1560)"
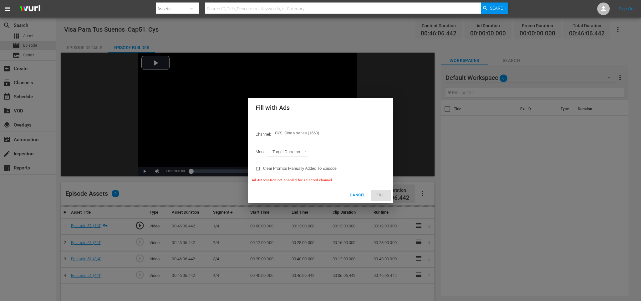
type input "AD_BREAK_DURATION"
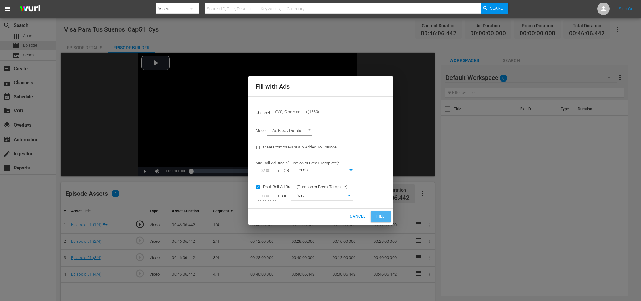
click at [378, 216] on span "Fill" at bounding box center [381, 216] width 10 height 7
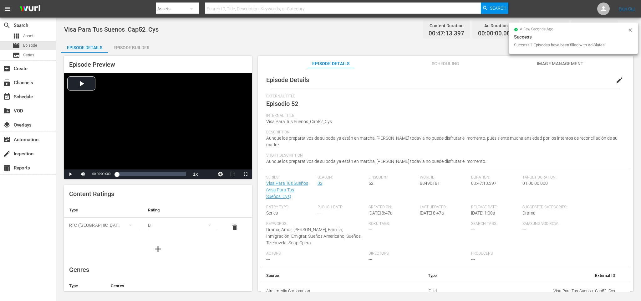
drag, startPoint x: 137, startPoint y: 46, endPoint x: 179, endPoint y: 58, distance: 43.4
click at [137, 45] on div "Episode Builder" at bounding box center [131, 47] width 47 height 15
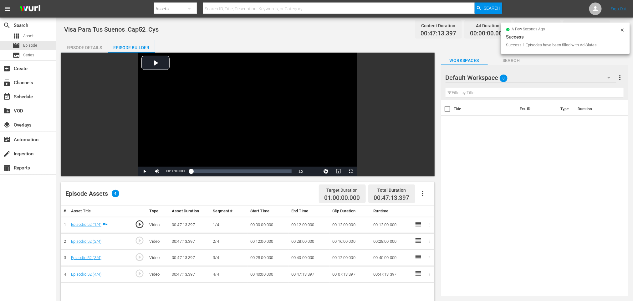
drag, startPoint x: 421, startPoint y: 195, endPoint x: 426, endPoint y: 194, distance: 4.8
click at [422, 194] on icon "button" at bounding box center [423, 194] width 8 height 8
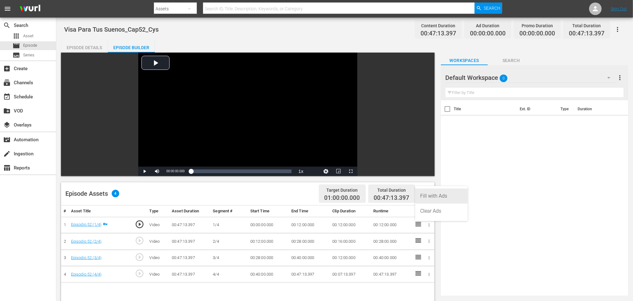
click at [437, 192] on div "Fill with Ads" at bounding box center [441, 195] width 43 height 15
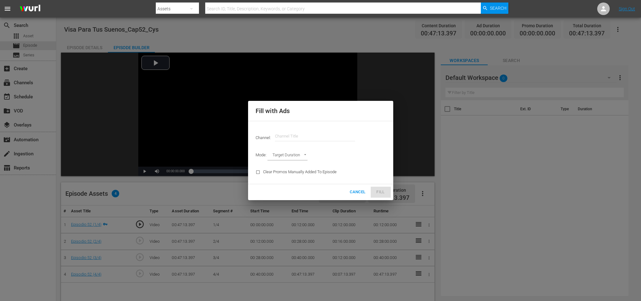
click at [334, 133] on input "text" at bounding box center [315, 136] width 80 height 15
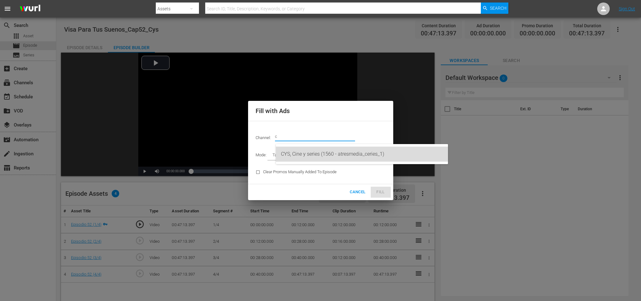
click at [318, 149] on div "CYS, Cine y series (1560 - atresmedia_ceries_1)" at bounding box center [362, 153] width 162 height 15
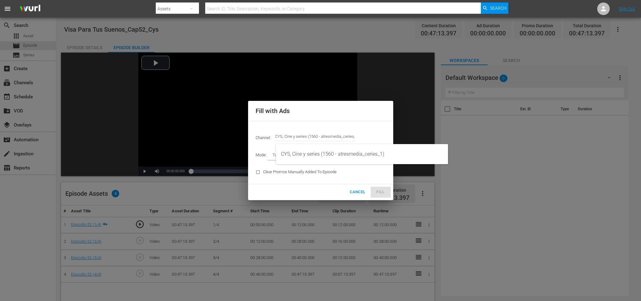
type input "CYS, Cine y series (1560)"
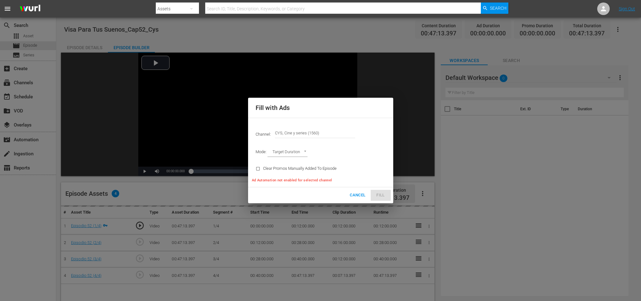
type input "AD_BREAK_DURATION"
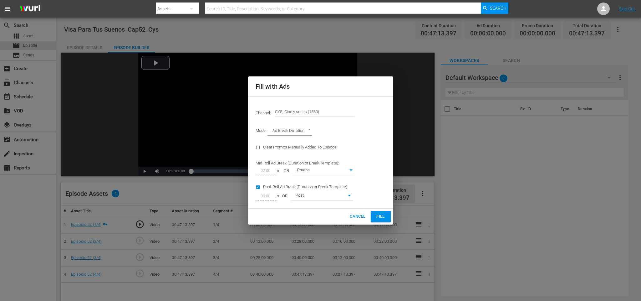
drag, startPoint x: 380, startPoint y: 215, endPoint x: 339, endPoint y: 174, distance: 58.2
click at [380, 215] on span "Fill" at bounding box center [381, 216] width 10 height 7
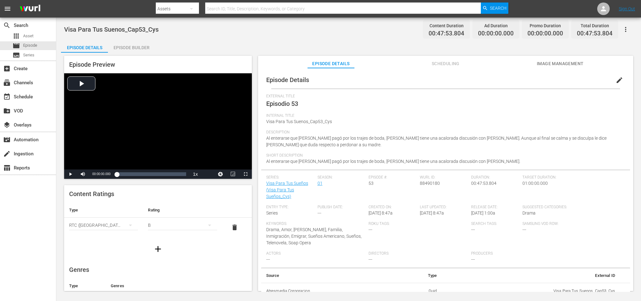
drag, startPoint x: 136, startPoint y: 47, endPoint x: 147, endPoint y: 52, distance: 11.9
click at [136, 47] on div "Episode Builder" at bounding box center [131, 47] width 47 height 15
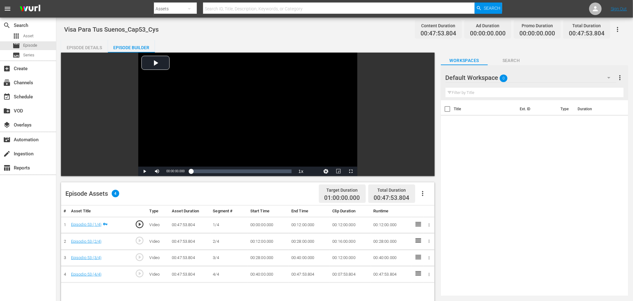
click at [424, 192] on icon "button" at bounding box center [423, 194] width 8 height 8
click at [429, 190] on div "Fill with Ads" at bounding box center [441, 195] width 43 height 15
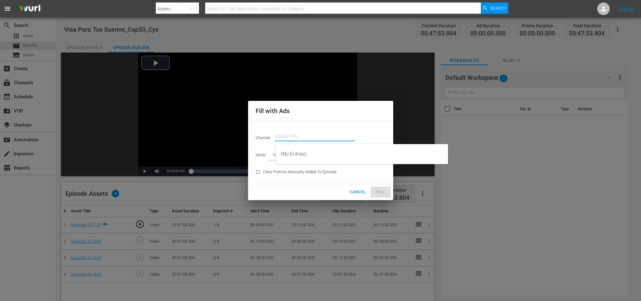
click at [326, 135] on input "text" at bounding box center [315, 136] width 80 height 15
click at [325, 150] on div "CYS, Cine y series (1560 - atresmedia_ceries_1)" at bounding box center [362, 153] width 162 height 15
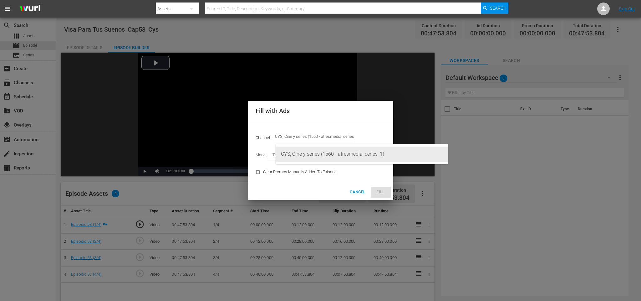
type input "CYS, Cine y series (1560)"
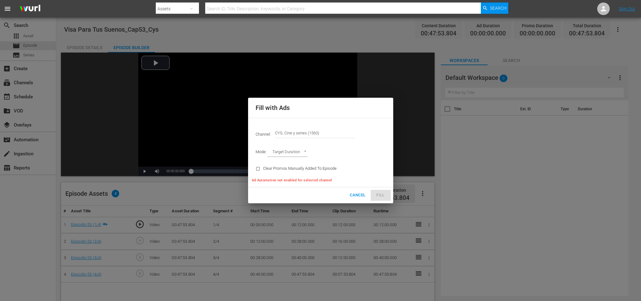
type input "AD_BREAK_DURATION"
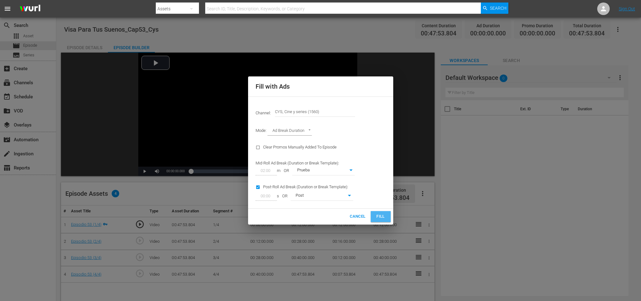
click at [380, 211] on button "Fill" at bounding box center [381, 216] width 20 height 11
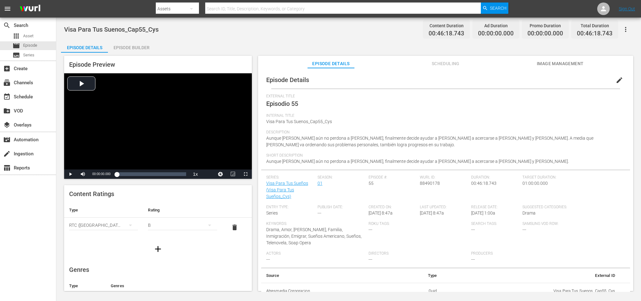
click at [143, 47] on div "Episode Builder" at bounding box center [131, 47] width 47 height 15
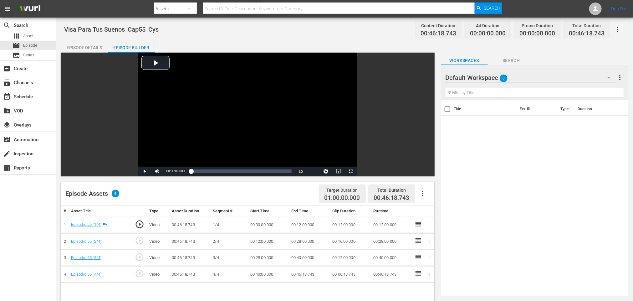
click at [421, 195] on icon "button" at bounding box center [423, 194] width 8 height 8
click at [434, 195] on div "Fill with Ads" at bounding box center [441, 195] width 43 height 15
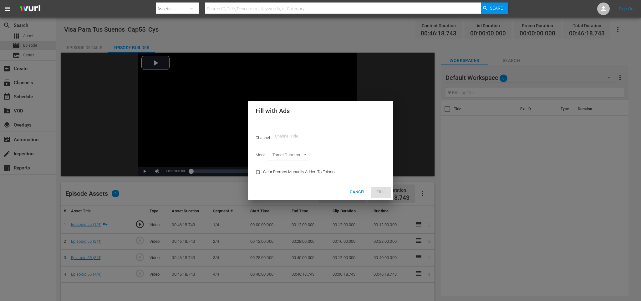
click at [326, 136] on input "text" at bounding box center [315, 136] width 80 height 15
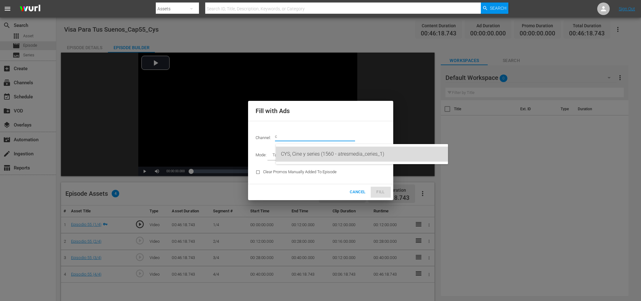
click at [320, 153] on div "CYS, Cine y series (1560 - atresmedia_ceries_1)" at bounding box center [362, 153] width 162 height 15
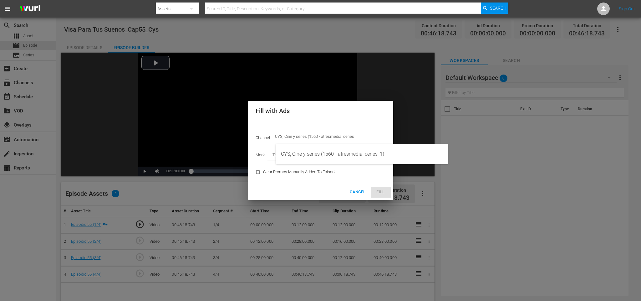
type input "CYS, Cine y series (1560)"
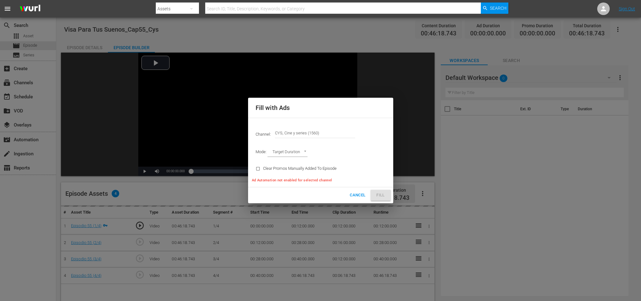
type input "AD_BREAK_DURATION"
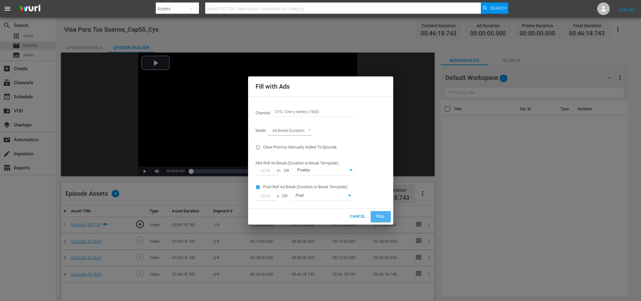
click at [385, 217] on span "Fill" at bounding box center [381, 216] width 10 height 7
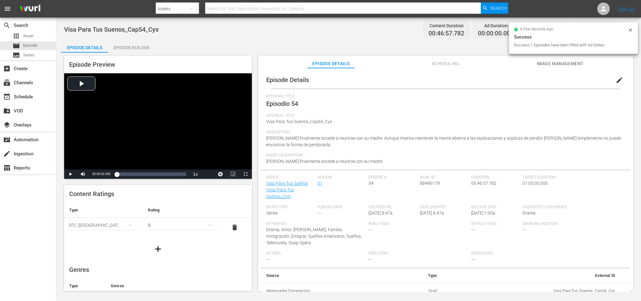
click at [131, 41] on div "Episode Builder" at bounding box center [131, 47] width 47 height 15
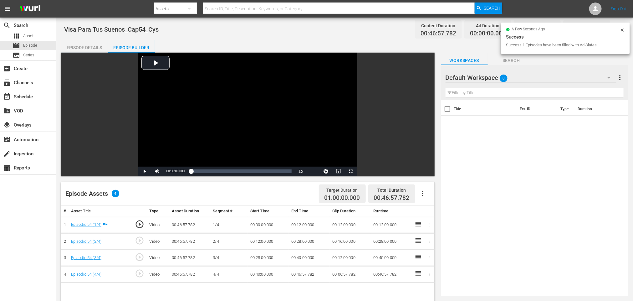
click at [423, 194] on icon "button" at bounding box center [423, 194] width 8 height 8
drag, startPoint x: 430, startPoint y: 194, endPoint x: 417, endPoint y: 192, distance: 13.4
click at [429, 194] on div "Fill with Ads" at bounding box center [441, 195] width 43 height 15
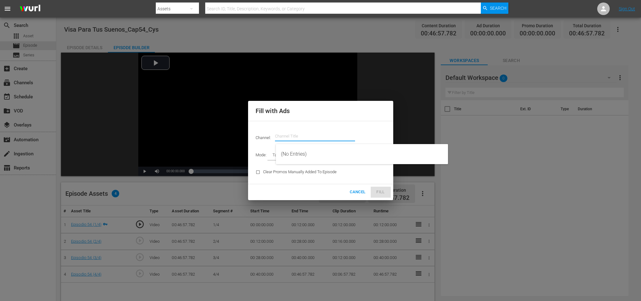
click at [285, 130] on input "text" at bounding box center [315, 136] width 80 height 15
click at [310, 150] on div "CYS, Cine y series (1560 - atresmedia_ceries_1)" at bounding box center [362, 153] width 162 height 15
type input "CYS, Cine y series (1560)"
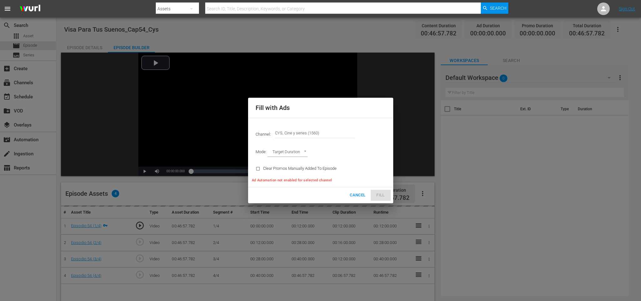
type input "AD_BREAK_DURATION"
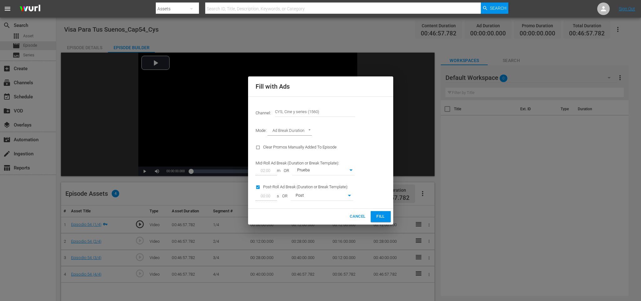
click at [380, 214] on span "Fill" at bounding box center [381, 216] width 10 height 7
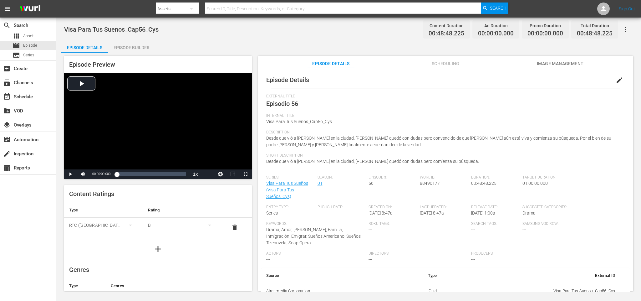
click at [129, 47] on div "Episode Builder" at bounding box center [131, 47] width 47 height 15
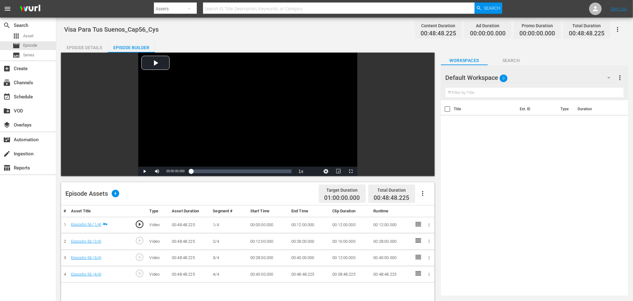
click at [422, 193] on icon "button" at bounding box center [422, 193] width 1 height 5
click at [428, 191] on div "Fill with Ads" at bounding box center [441, 195] width 43 height 15
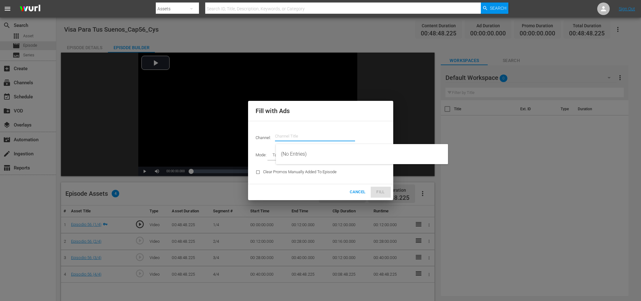
click at [323, 133] on input "text" at bounding box center [315, 136] width 80 height 15
drag, startPoint x: 318, startPoint y: 154, endPoint x: 322, endPoint y: 154, distance: 3.4
click at [318, 153] on div "CYS, Cine y series (1560 - atresmedia_ceries_1)" at bounding box center [362, 153] width 162 height 15
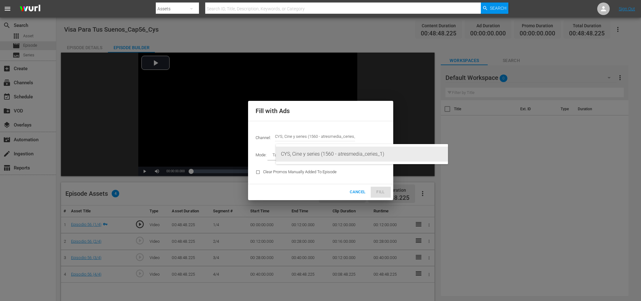
type input "CYS, Cine y series (1560)"
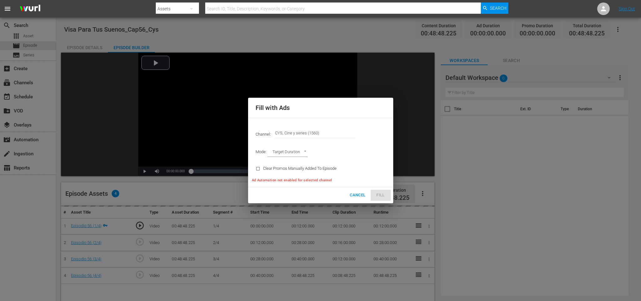
type input "AD_BREAK_DURATION"
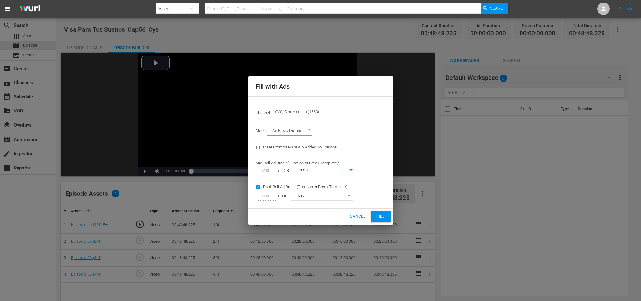
click at [386, 214] on button "Fill" at bounding box center [381, 216] width 20 height 11
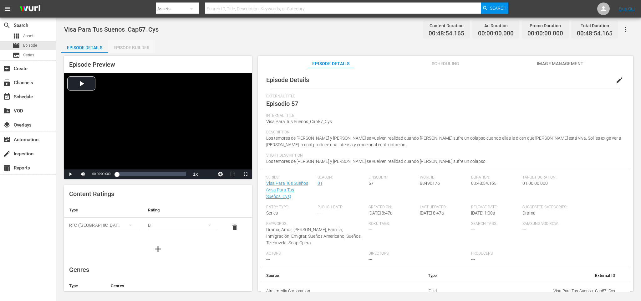
click at [135, 46] on div "Episode Builder" at bounding box center [131, 47] width 47 height 15
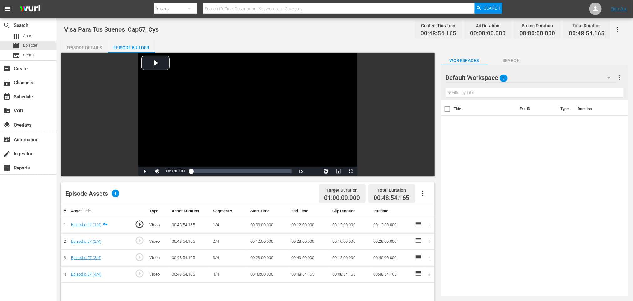
click at [426, 196] on button "button" at bounding box center [422, 193] width 15 height 15
click at [430, 195] on div "Fill with Ads" at bounding box center [441, 195] width 43 height 15
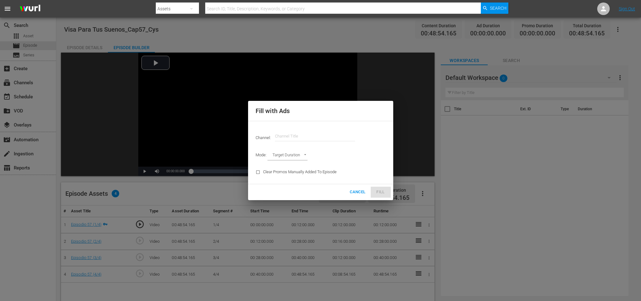
click at [297, 131] on input "text" at bounding box center [315, 136] width 80 height 15
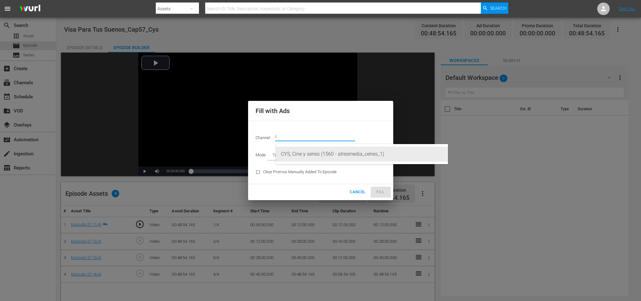
click at [315, 149] on div "CYS, Cine y series (1560 - atresmedia_ceries_1)" at bounding box center [362, 153] width 162 height 15
type input "CYS, Cine y series (1560)"
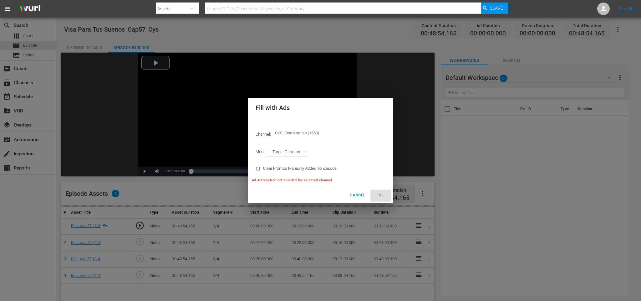
type input "AD_BREAK_DURATION"
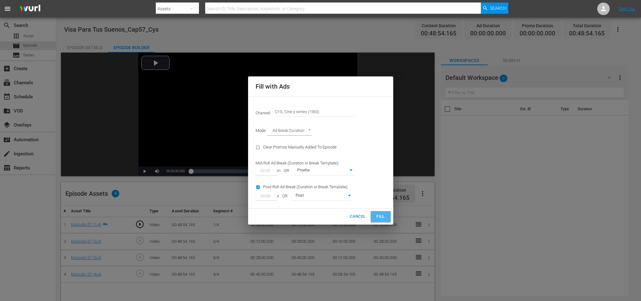
click at [385, 217] on span "Fill" at bounding box center [381, 216] width 10 height 7
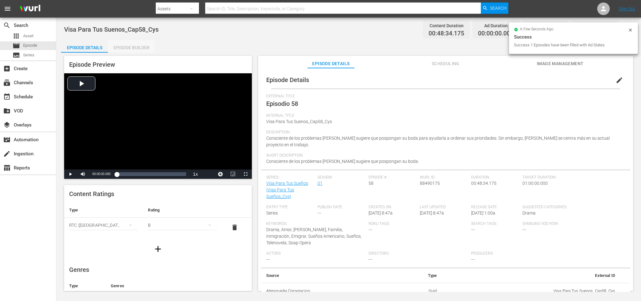
click at [142, 50] on div "Episode Builder" at bounding box center [131, 47] width 47 height 15
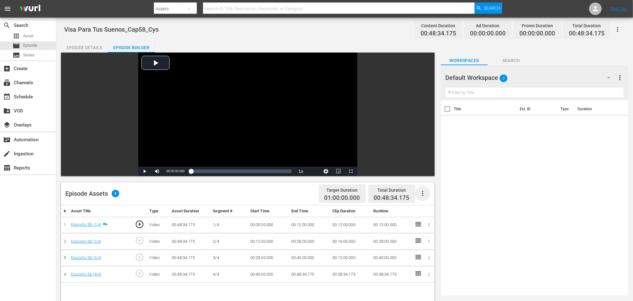
click at [423, 192] on icon "button" at bounding box center [423, 194] width 8 height 8
click at [429, 194] on div "Fill with Ads" at bounding box center [441, 195] width 43 height 15
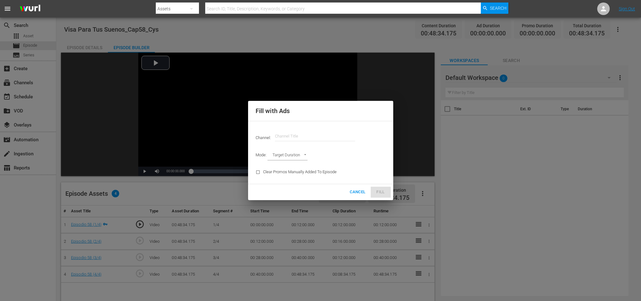
click at [289, 135] on input "text" at bounding box center [315, 136] width 80 height 15
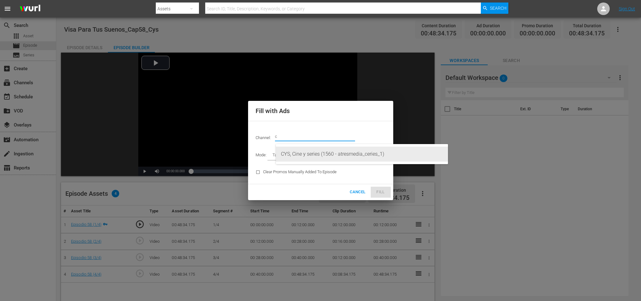
click at [316, 152] on div "CYS, Cine y series (1560 - atresmedia_ceries_1)" at bounding box center [362, 153] width 162 height 15
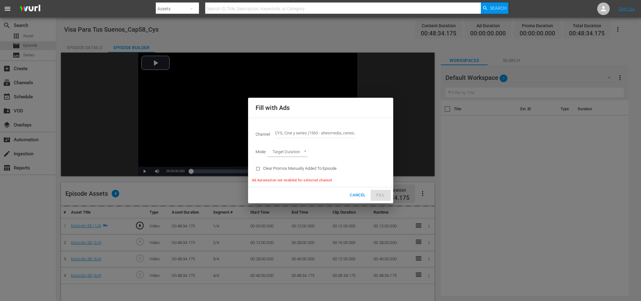
type input "CYS, Cine y series (1560)"
type input "AD_BREAK_DURATION"
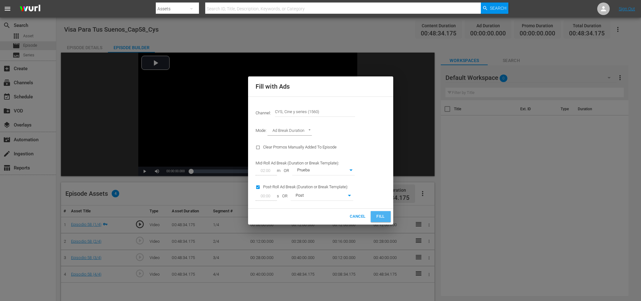
click at [377, 214] on span "Fill" at bounding box center [381, 216] width 10 height 7
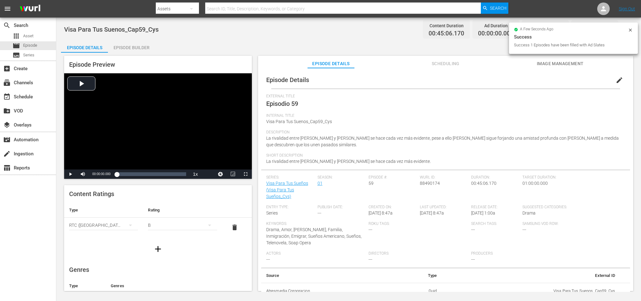
click at [148, 51] on div "Episode Builder" at bounding box center [131, 47] width 47 height 15
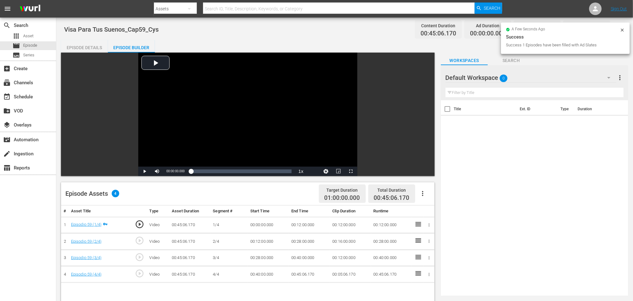
click at [420, 191] on icon "button" at bounding box center [423, 194] width 8 height 8
click at [433, 196] on div "Fill with Ads" at bounding box center [441, 195] width 43 height 15
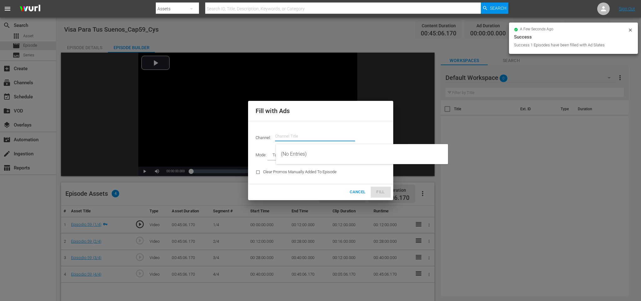
click at [318, 140] on input "text" at bounding box center [315, 136] width 80 height 15
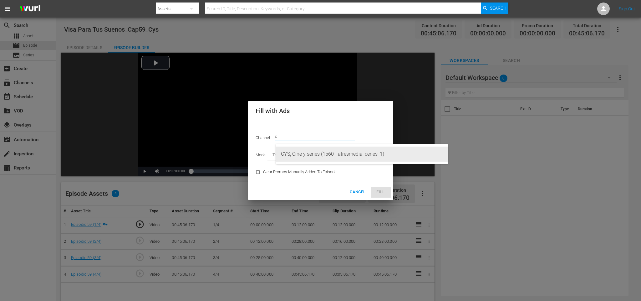
drag, startPoint x: 326, startPoint y: 156, endPoint x: 331, endPoint y: 155, distance: 5.7
click at [327, 155] on div "CYS, Cine y series (1560 - atresmedia_ceries_1)" at bounding box center [362, 153] width 162 height 15
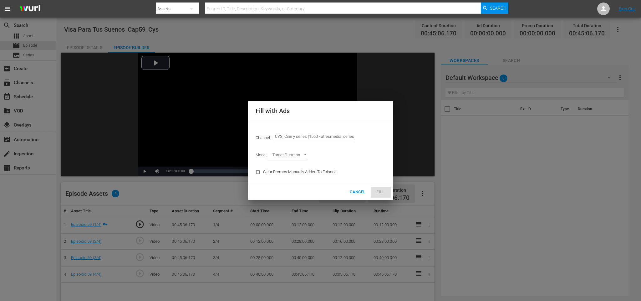
type input "CYS, Cine y series (1560)"
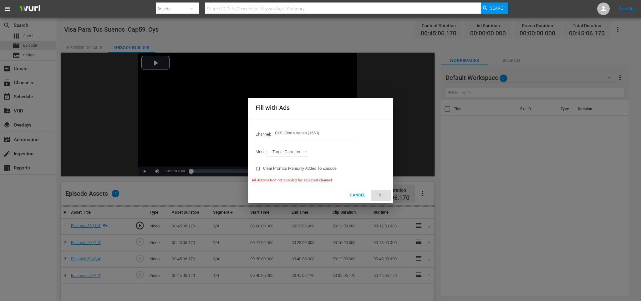
type input "AD_BREAK_DURATION"
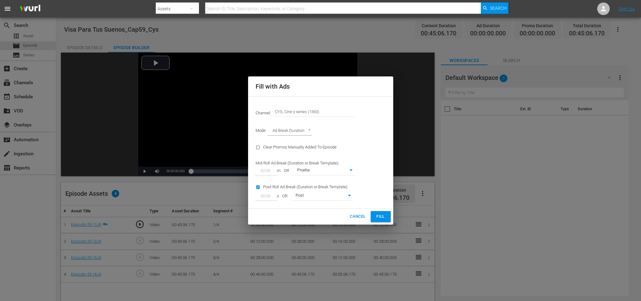
click at [377, 215] on span "Fill" at bounding box center [381, 216] width 10 height 7
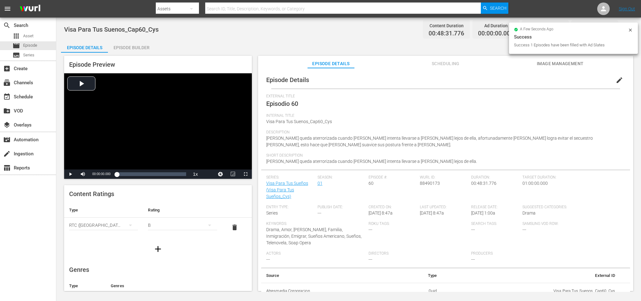
click at [127, 46] on div "Episode Builder" at bounding box center [131, 47] width 47 height 15
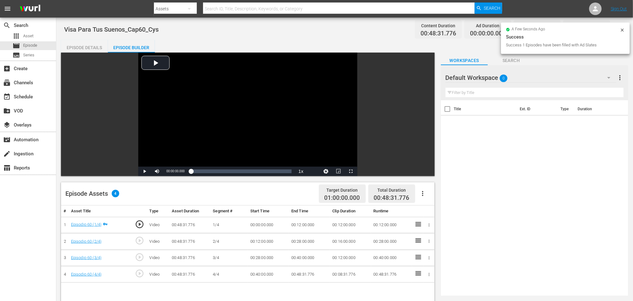
click at [421, 191] on icon "button" at bounding box center [423, 194] width 8 height 8
click at [431, 195] on div "Fill with Ads" at bounding box center [441, 195] width 43 height 15
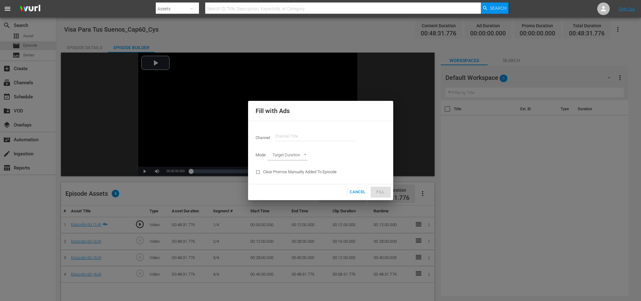
click at [274, 125] on div "Channel: Channel Title" at bounding box center [321, 136] width 138 height 23
click at [284, 133] on input "text" at bounding box center [315, 136] width 80 height 15
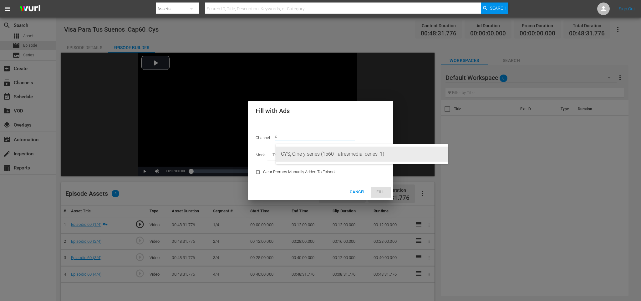
click at [310, 150] on div "CYS, Cine y series (1560 - atresmedia_ceries_1)" at bounding box center [362, 153] width 162 height 15
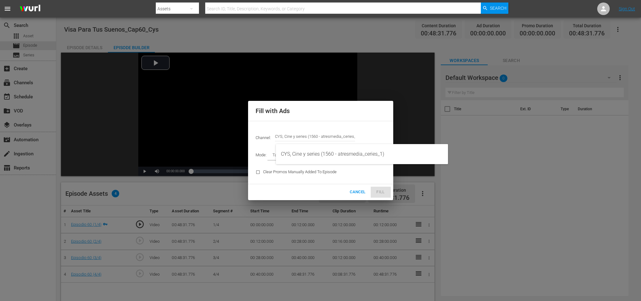
type input "CYS, Cine y series (1560)"
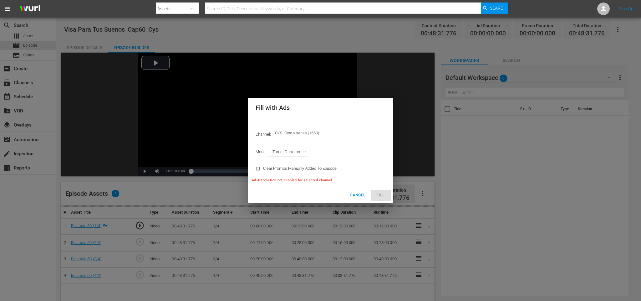
type input "AD_BREAK_DURATION"
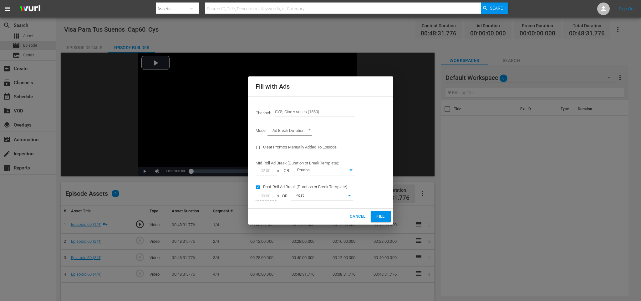
click at [377, 216] on span "Fill" at bounding box center [381, 216] width 10 height 7
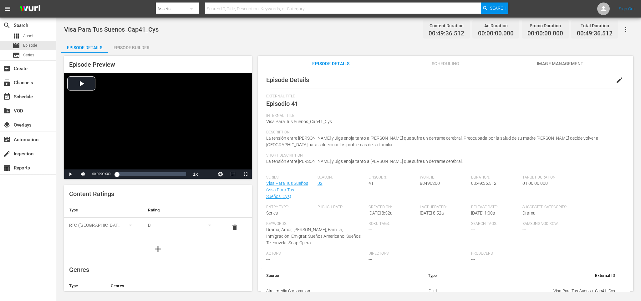
click at [125, 43] on div "Episode Builder" at bounding box center [131, 47] width 47 height 15
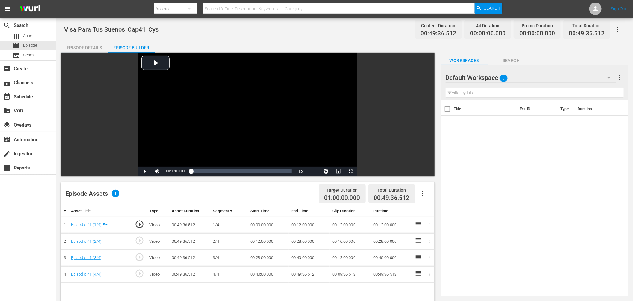
click at [422, 195] on icon "button" at bounding box center [422, 193] width 1 height 5
click at [424, 193] on div "Fill with Ads" at bounding box center [441, 195] width 43 height 15
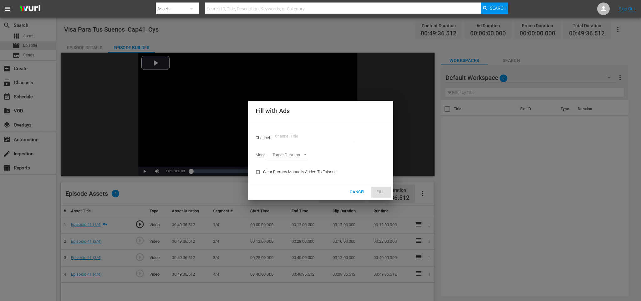
click at [286, 132] on input "text" at bounding box center [315, 136] width 80 height 15
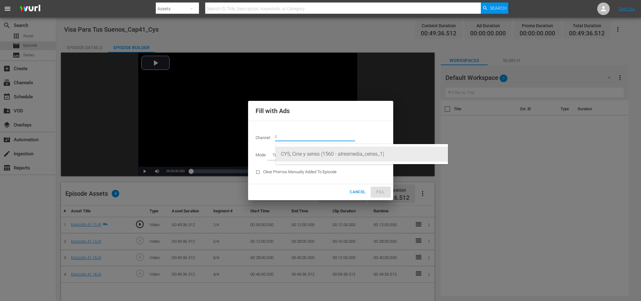
click at [298, 153] on div "CYS, Cine y series (1560 - atresmedia_ceries_1)" at bounding box center [362, 153] width 162 height 15
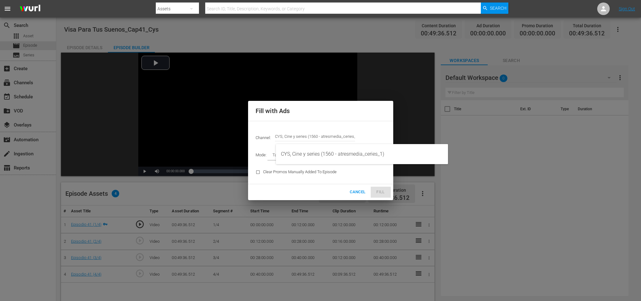
type input "CYS, Cine y series (1560)"
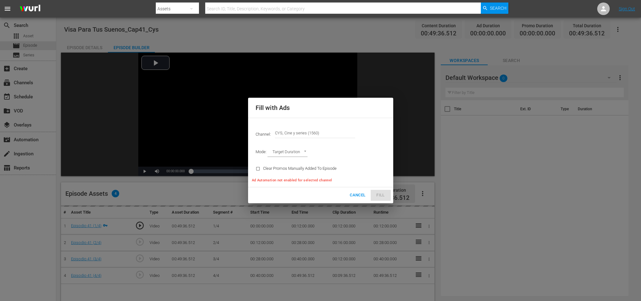
type input "AD_BREAK_DURATION"
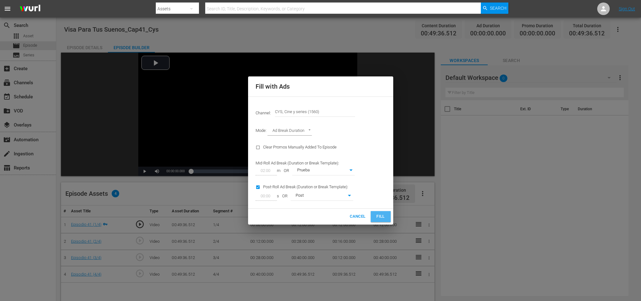
click at [382, 217] on span "Fill" at bounding box center [381, 216] width 10 height 7
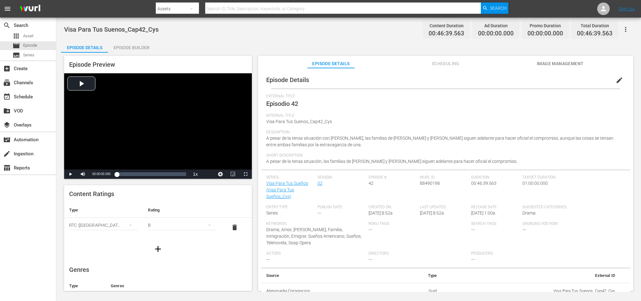
click at [120, 47] on div "Episode Builder" at bounding box center [131, 47] width 47 height 15
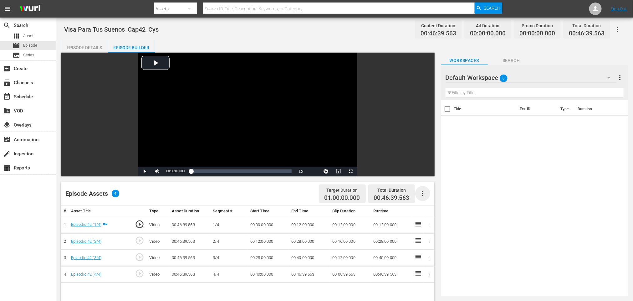
click at [423, 194] on icon "button" at bounding box center [423, 194] width 8 height 8
click at [431, 194] on div "Fill with Ads" at bounding box center [441, 195] width 43 height 15
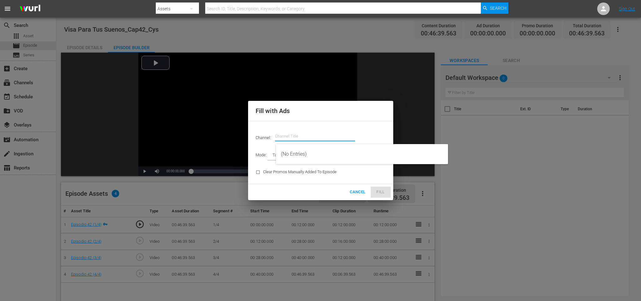
click at [338, 131] on input "text" at bounding box center [315, 136] width 80 height 15
click at [331, 152] on div "CYS, Cine y series (1560 - atresmedia_ceries_1)" at bounding box center [362, 153] width 162 height 15
type input "CYS, Cine y series (1560)"
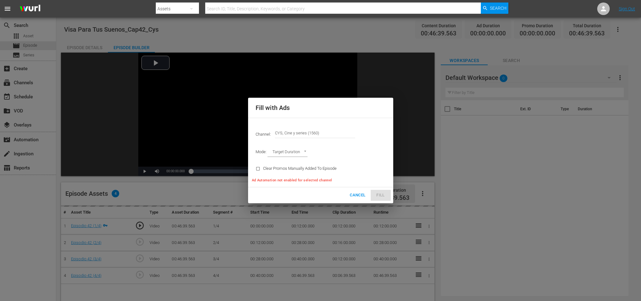
type input "AD_BREAK_DURATION"
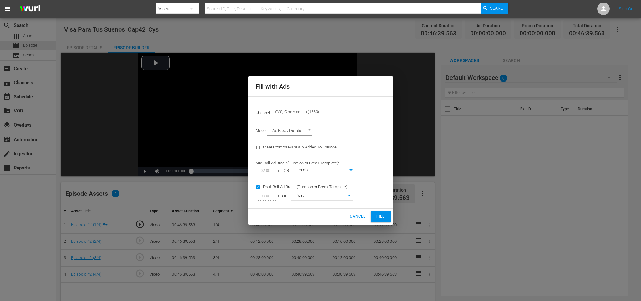
click at [383, 213] on span "Fill" at bounding box center [381, 216] width 10 height 7
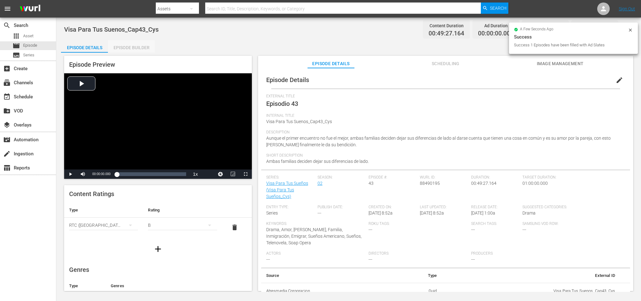
click at [131, 47] on div "Episode Builder" at bounding box center [131, 47] width 47 height 15
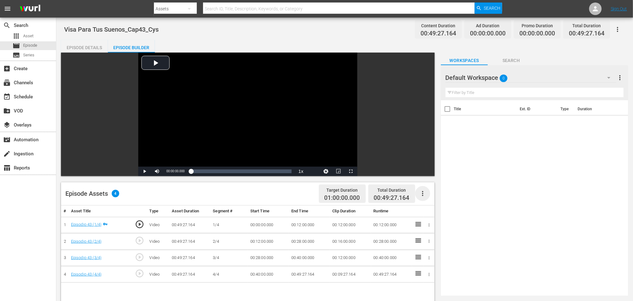
click at [425, 191] on icon "button" at bounding box center [423, 194] width 8 height 8
click at [429, 193] on div "Fill with Ads" at bounding box center [441, 195] width 43 height 15
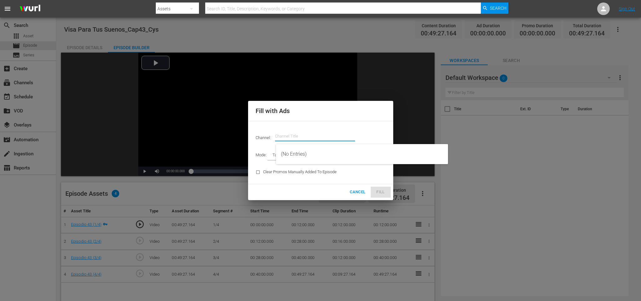
click at [335, 132] on input "text" at bounding box center [315, 136] width 80 height 15
click at [343, 154] on div "CYS, Cine y series (1560 - atresmedia_ceries_1)" at bounding box center [362, 153] width 162 height 15
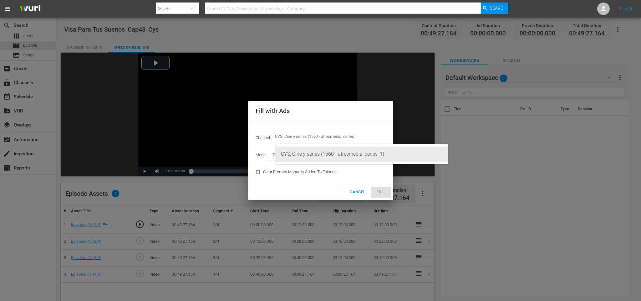
type input "CYS, Cine y series (1560)"
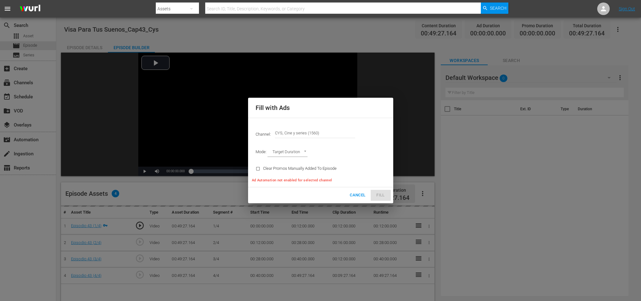
type input "AD_BREAK_DURATION"
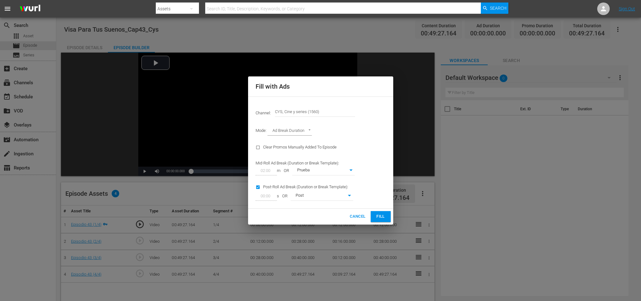
click at [382, 216] on span "Fill" at bounding box center [381, 216] width 10 height 7
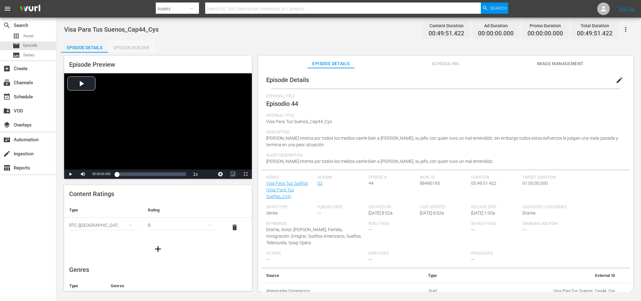
drag, startPoint x: 130, startPoint y: 45, endPoint x: 328, endPoint y: 119, distance: 211.6
click at [130, 45] on div "Episode Builder" at bounding box center [131, 47] width 47 height 15
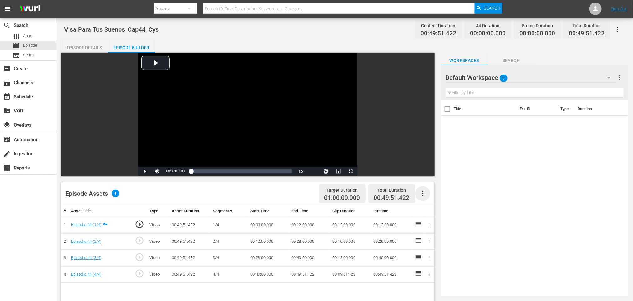
click at [422, 196] on icon "button" at bounding box center [423, 194] width 8 height 8
click at [429, 197] on div "Fill with Ads" at bounding box center [441, 195] width 43 height 15
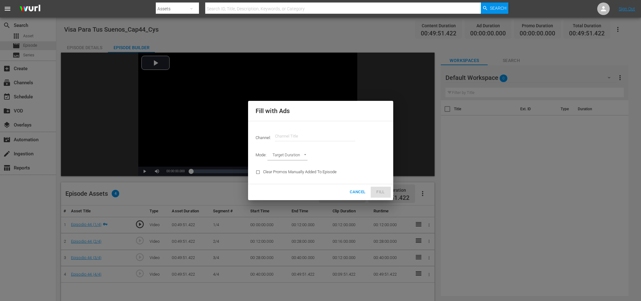
click at [303, 136] on input "text" at bounding box center [315, 136] width 80 height 15
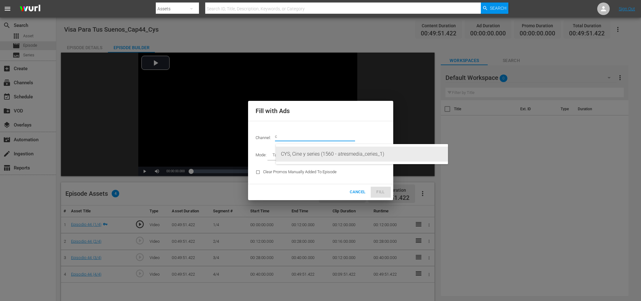
click at [331, 154] on div "CYS, Cine y series (1560 - atresmedia_ceries_1)" at bounding box center [362, 153] width 162 height 15
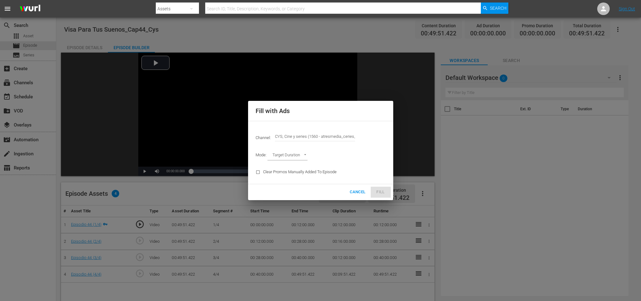
type input "CYS, Cine y series (1560)"
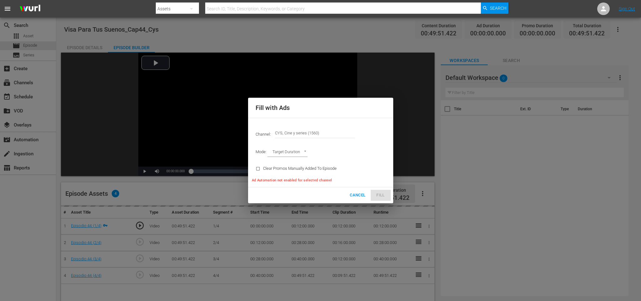
type input "AD_BREAK_DURATION"
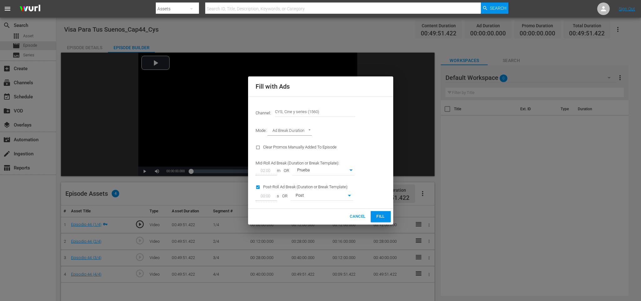
click at [385, 220] on button "Fill" at bounding box center [381, 216] width 20 height 11
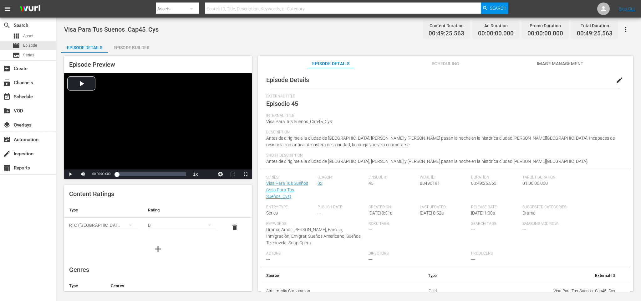
click at [131, 52] on div "Episode Builder" at bounding box center [131, 47] width 47 height 15
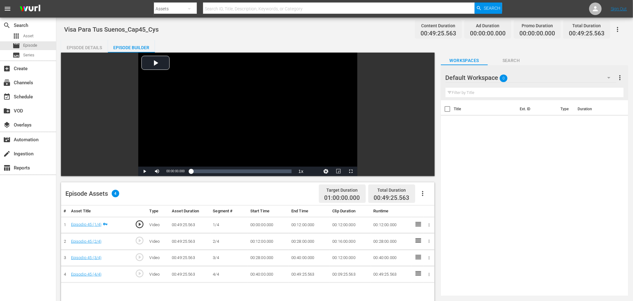
click at [415, 196] on button "button" at bounding box center [422, 193] width 15 height 15
click at [420, 196] on div "Fill with Ads" at bounding box center [441, 195] width 43 height 15
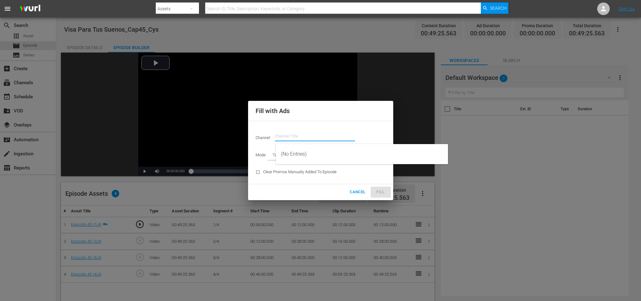
click at [317, 134] on input "text" at bounding box center [315, 136] width 80 height 15
click at [309, 151] on div "CYS, Cine y series (1560 - atresmedia_ceries_1)" at bounding box center [362, 153] width 162 height 15
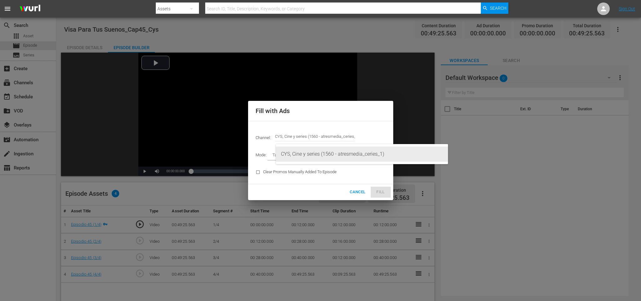
type input "CYS, Cine y series (1560)"
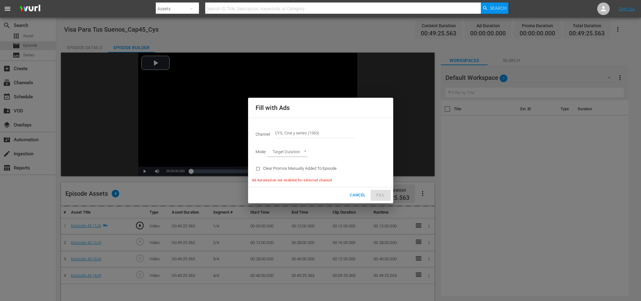
type input "AD_BREAK_DURATION"
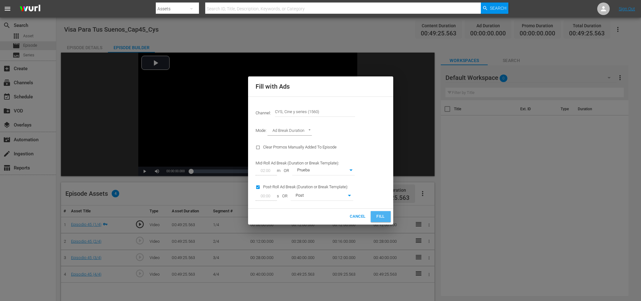
click at [378, 213] on span "Fill" at bounding box center [381, 216] width 10 height 7
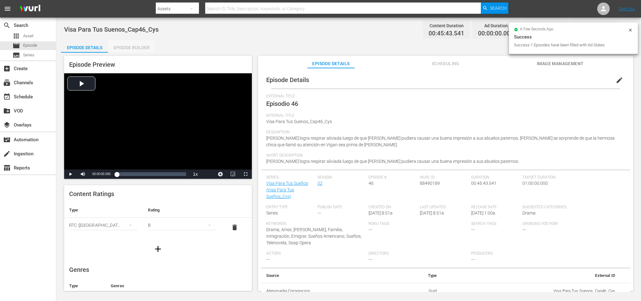
drag, startPoint x: 125, startPoint y: 43, endPoint x: 319, endPoint y: 88, distance: 199.7
click at [125, 43] on div "Episode Builder" at bounding box center [131, 47] width 47 height 15
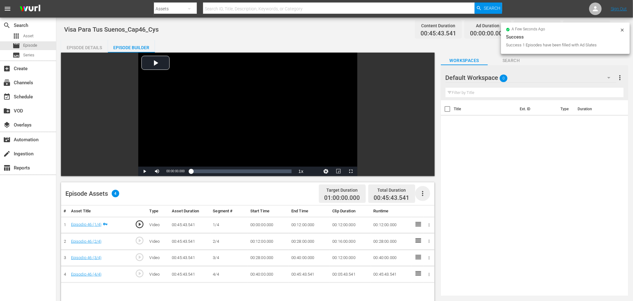
click at [419, 194] on icon "button" at bounding box center [423, 194] width 8 height 8
click at [421, 195] on div "Fill with Ads" at bounding box center [441, 195] width 43 height 15
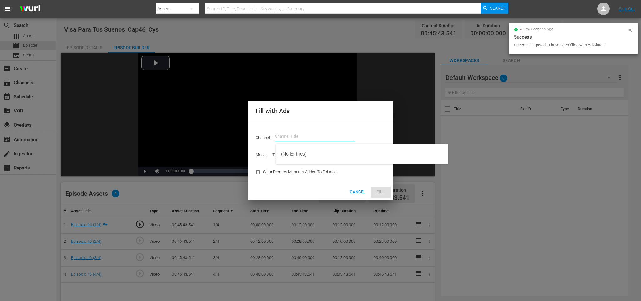
click at [312, 135] on input "text" at bounding box center [315, 136] width 80 height 15
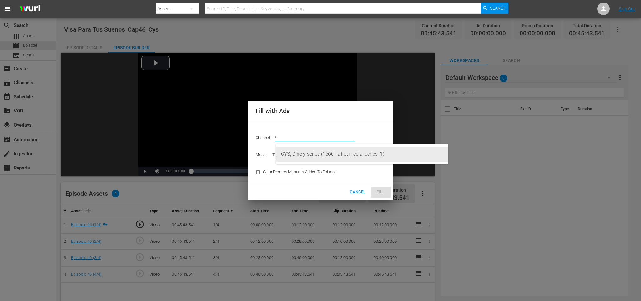
click at [306, 151] on div "CYS, Cine y series (1560 - atresmedia_ceries_1)" at bounding box center [362, 153] width 162 height 15
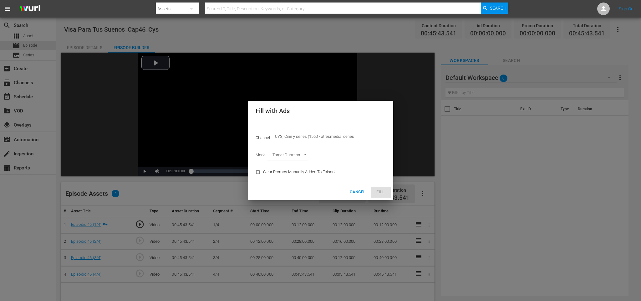
type input "CYS, Cine y series (1560)"
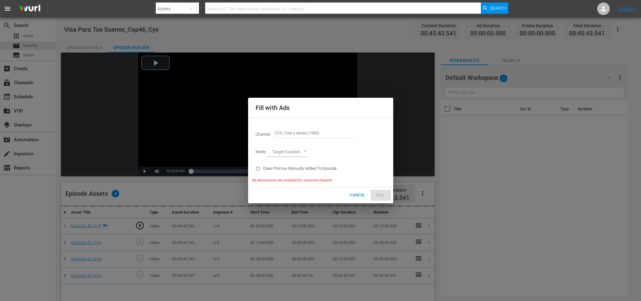
type input "AD_BREAK_DURATION"
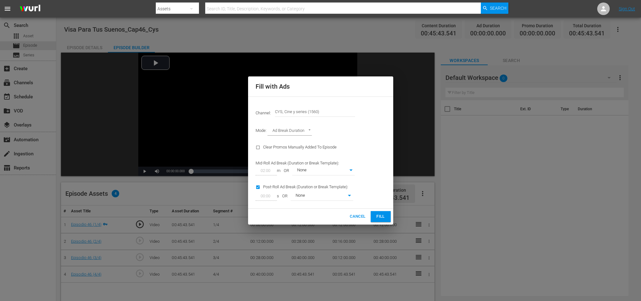
click at [383, 196] on div "Channel: Channel Title CYS, Cine y series (1560) Mode: Ad Break Duration AD_BRE…" at bounding box center [320, 152] width 145 height 112
click at [375, 212] on button "Fill" at bounding box center [381, 216] width 20 height 11
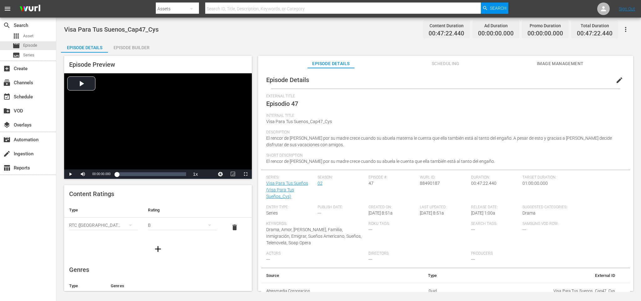
drag, startPoint x: 128, startPoint y: 47, endPoint x: 218, endPoint y: 83, distance: 97.1
click at [131, 48] on div "Episode Builder" at bounding box center [131, 47] width 47 height 15
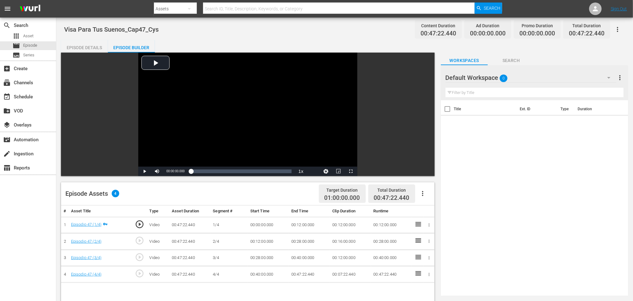
click at [420, 193] on icon "button" at bounding box center [423, 194] width 8 height 8
click at [426, 195] on div "Fill with Ads" at bounding box center [441, 195] width 43 height 15
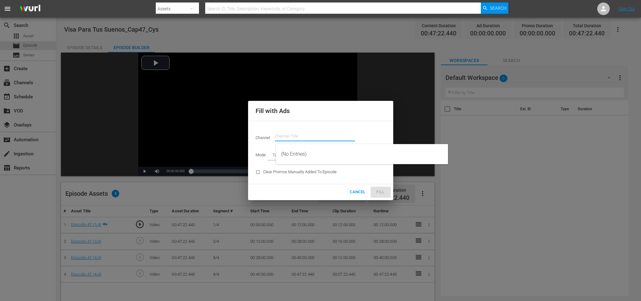
click at [339, 138] on input "text" at bounding box center [315, 136] width 80 height 15
click at [331, 145] on div "CYS, Cine y series (1560 - atresmedia_ceries_1)" at bounding box center [362, 154] width 172 height 20
click at [328, 153] on div "CYS, Cine y series (1560 - atresmedia_ceries_1)" at bounding box center [362, 153] width 162 height 15
type input "CYS, Cine y series (1560)"
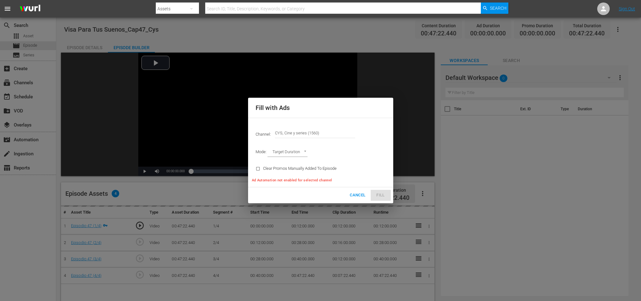
type input "AD_BREAK_DURATION"
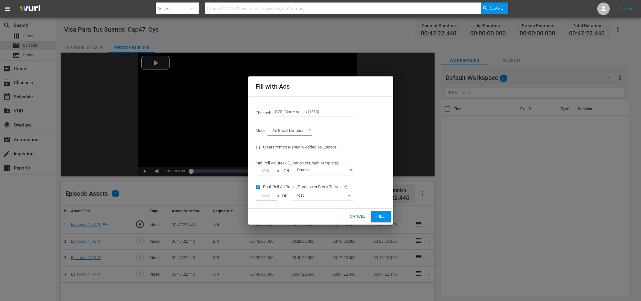
click at [380, 214] on span "Fill" at bounding box center [381, 216] width 10 height 7
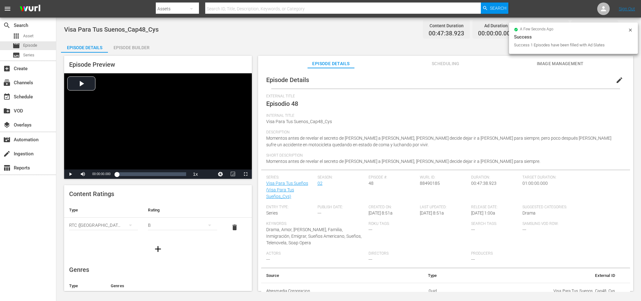
click at [128, 45] on div "Episode Builder" at bounding box center [131, 47] width 47 height 15
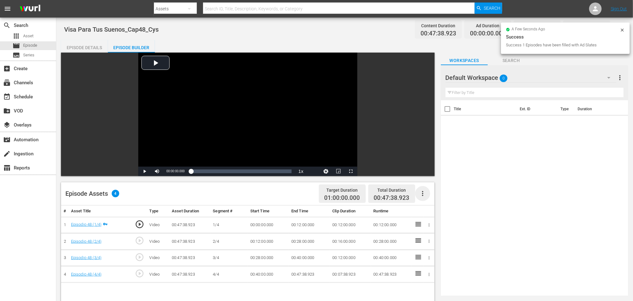
click at [419, 193] on icon "button" at bounding box center [423, 194] width 8 height 8
click at [450, 198] on div "Fill with Ads" at bounding box center [441, 195] width 43 height 15
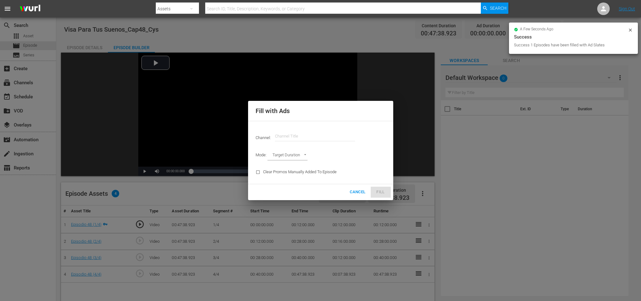
click at [326, 136] on input "text" at bounding box center [315, 136] width 80 height 15
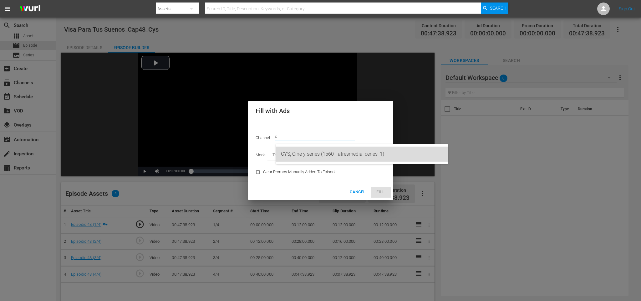
drag, startPoint x: 307, startPoint y: 153, endPoint x: 341, endPoint y: 160, distance: 35.0
click at [307, 153] on div "CYS, Cine y series (1560 - atresmedia_ceries_1)" at bounding box center [362, 153] width 162 height 15
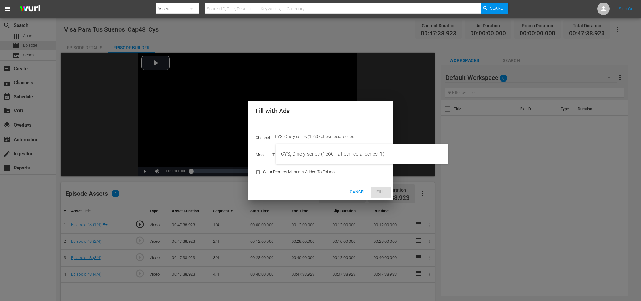
type input "CYS, Cine y series (1560)"
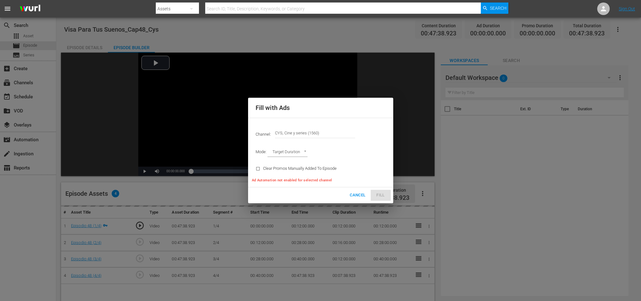
type input "AD_BREAK_DURATION"
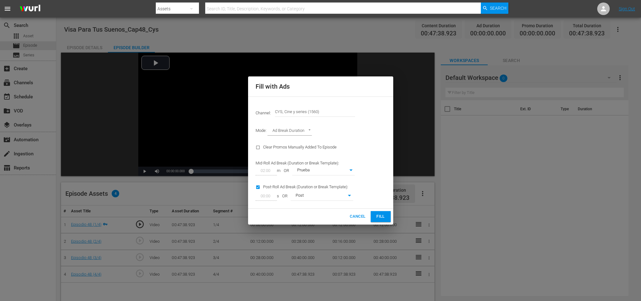
click at [379, 218] on span "Fill" at bounding box center [381, 216] width 10 height 7
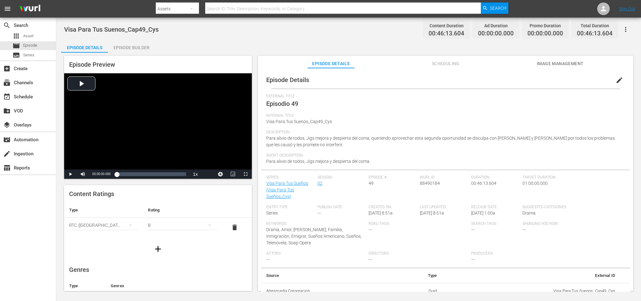
click at [134, 47] on div "Episode Builder" at bounding box center [131, 47] width 47 height 15
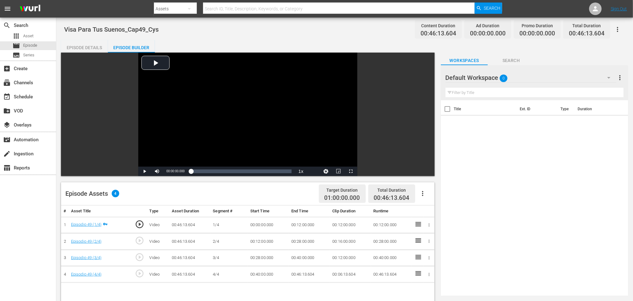
click at [422, 195] on icon "button" at bounding box center [422, 193] width 1 height 5
drag, startPoint x: 431, startPoint y: 194, endPoint x: 422, endPoint y: 194, distance: 8.5
click at [431, 194] on div "Fill with Ads" at bounding box center [441, 195] width 43 height 15
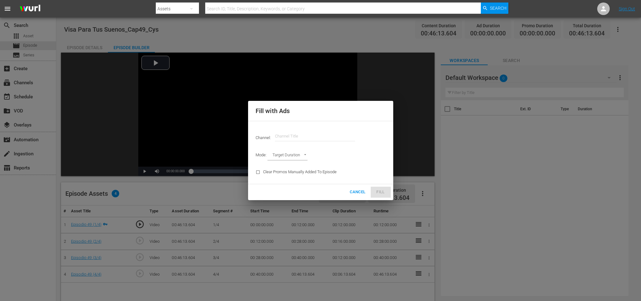
click at [330, 134] on input "text" at bounding box center [315, 136] width 80 height 15
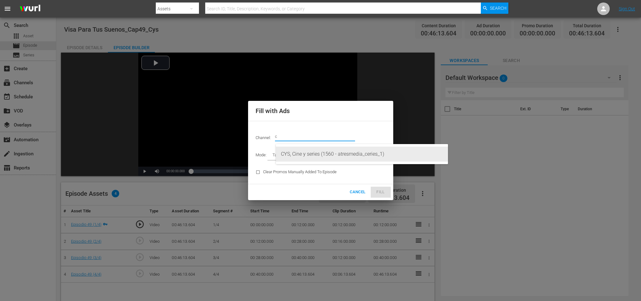
click at [323, 150] on div "CYS, Cine y series (1560 - atresmedia_ceries_1)" at bounding box center [362, 153] width 162 height 15
type input "CYS, Cine y series (1560)"
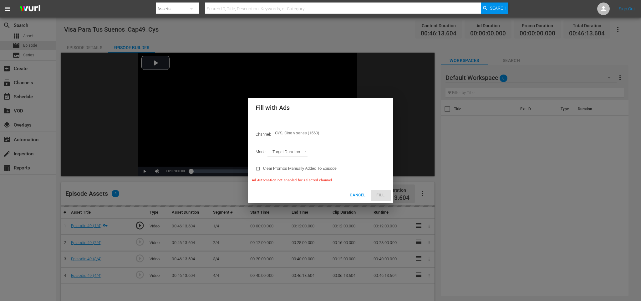
type input "AD_BREAK_DURATION"
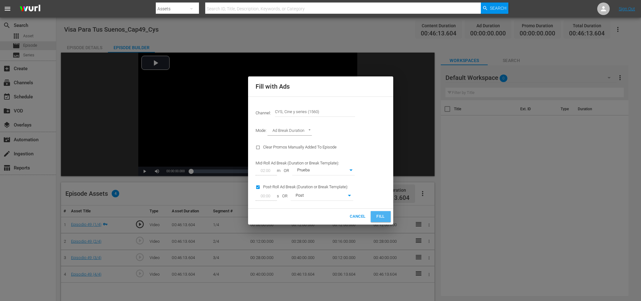
click at [382, 217] on span "Fill" at bounding box center [381, 216] width 10 height 7
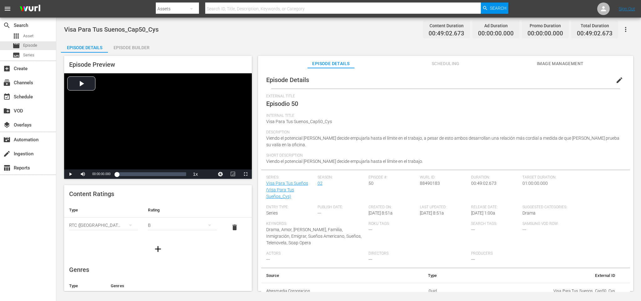
click at [130, 51] on div "Episode Builder" at bounding box center [131, 47] width 47 height 15
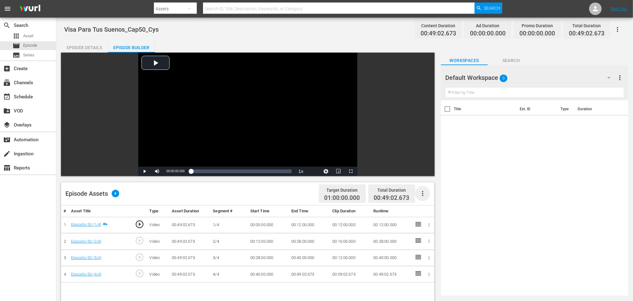
click at [422, 191] on icon "button" at bounding box center [422, 193] width 1 height 5
click at [426, 191] on div "Fill with Ads" at bounding box center [441, 195] width 43 height 15
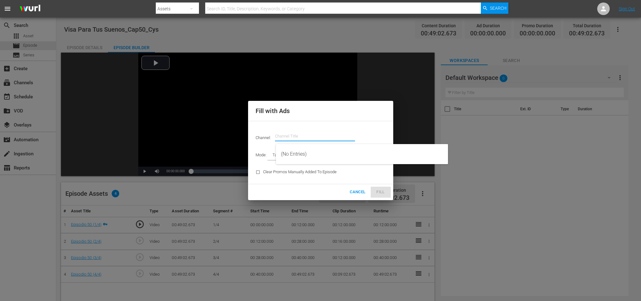
click at [297, 130] on input "text" at bounding box center [315, 136] width 80 height 15
drag, startPoint x: 316, startPoint y: 149, endPoint x: 377, endPoint y: 159, distance: 60.9
click at [317, 149] on div "CYS, Cine y series (1560 - atresmedia_ceries_1)" at bounding box center [362, 153] width 162 height 15
type input "CYS, Cine y series (1560)"
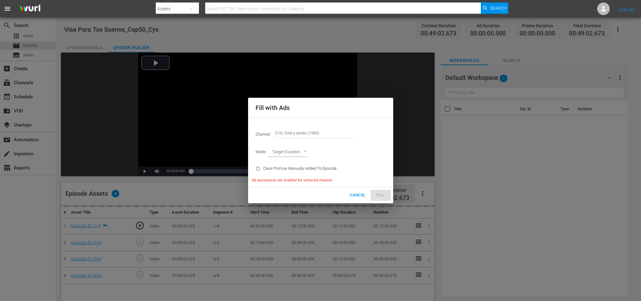
type input "AD_BREAK_DURATION"
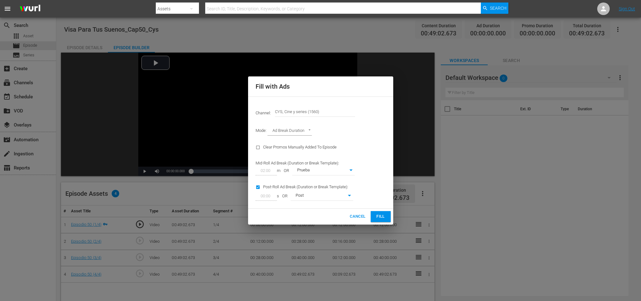
click at [379, 213] on span "Fill" at bounding box center [381, 216] width 10 height 7
